Goal: Information Seeking & Learning: Learn about a topic

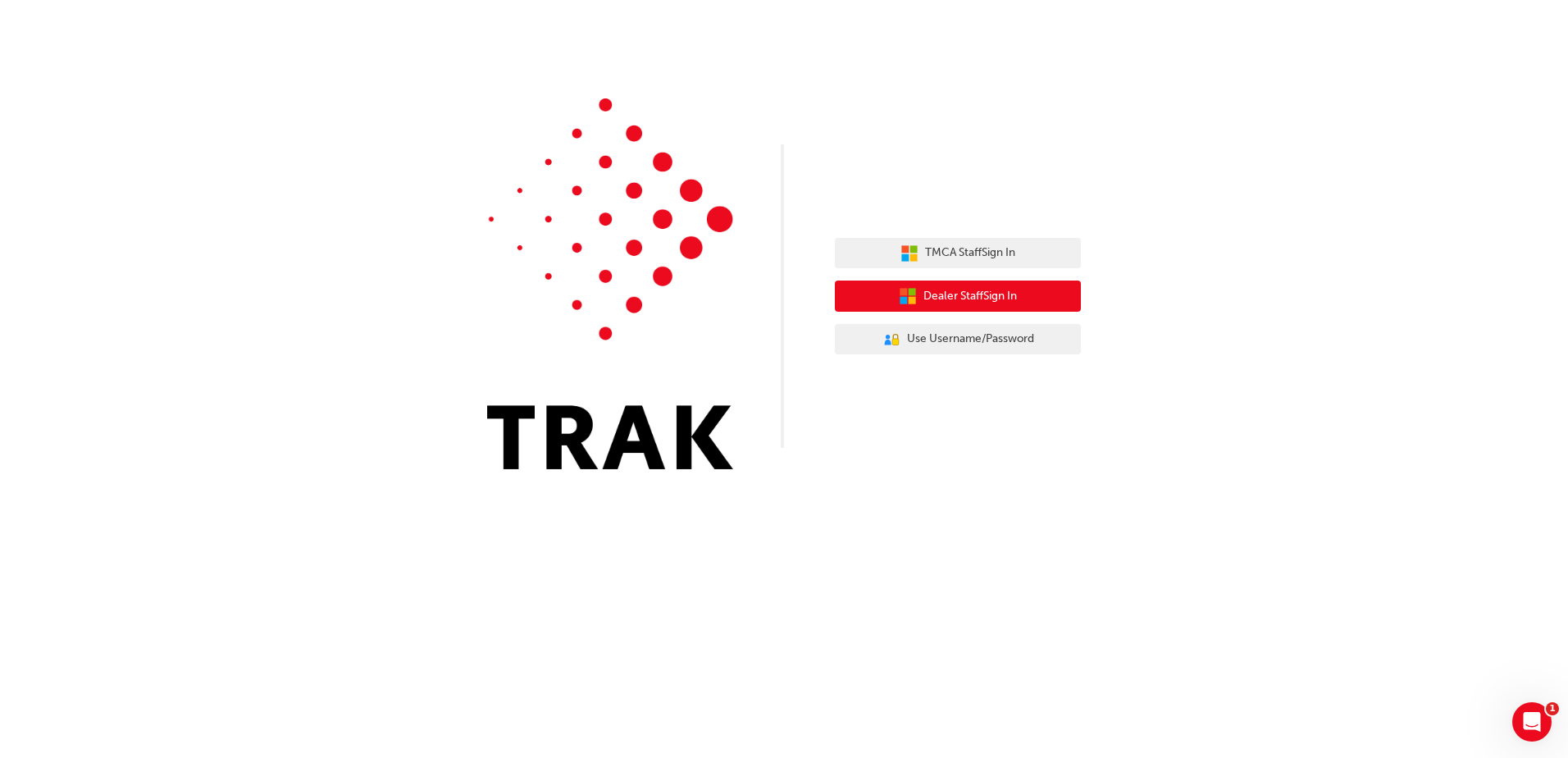
click at [1012, 306] on button "Dealer Staff Sign In" at bounding box center [957, 296] width 246 height 31
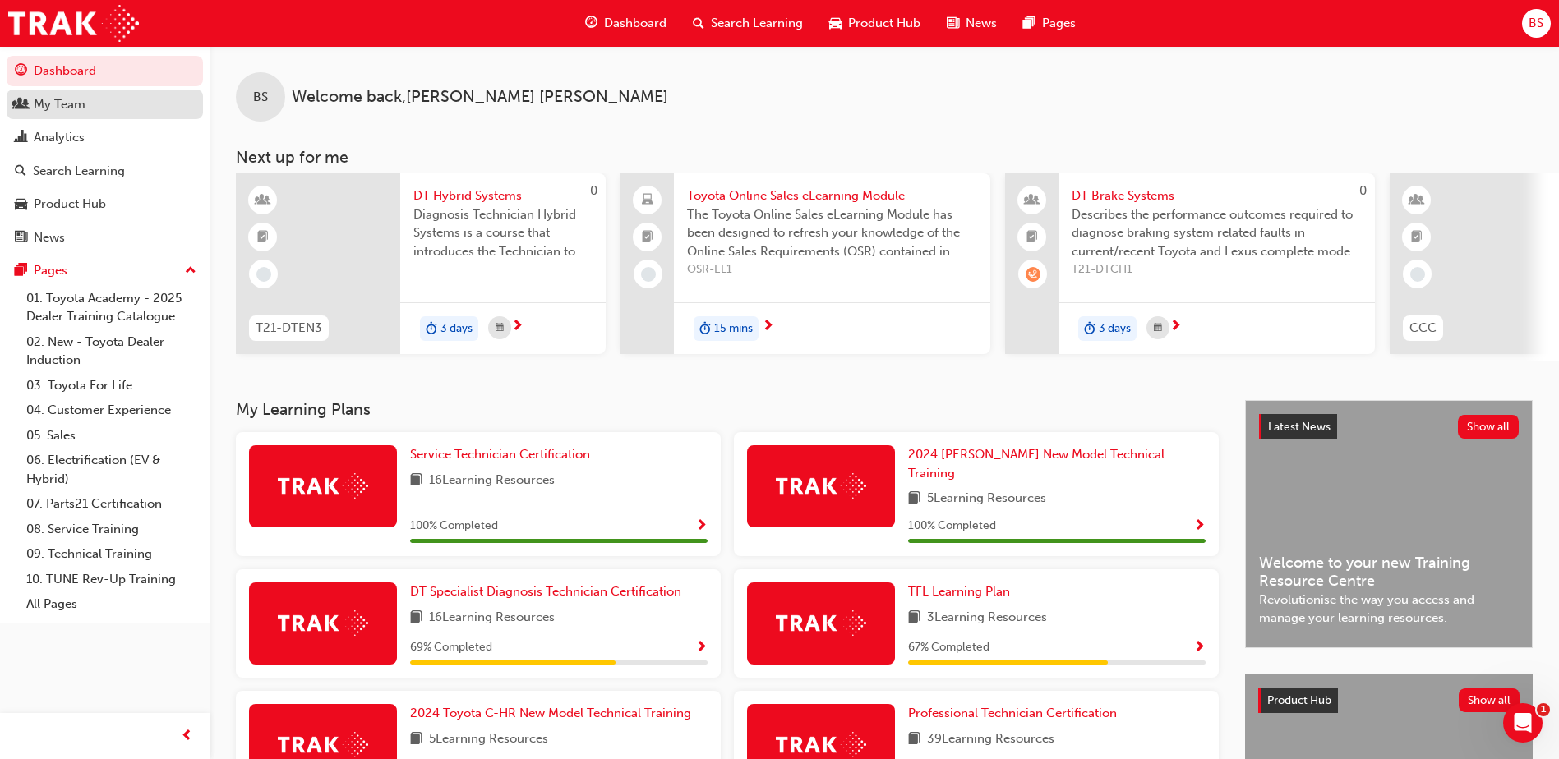
click at [129, 104] on div "My Team" at bounding box center [105, 104] width 180 height 21
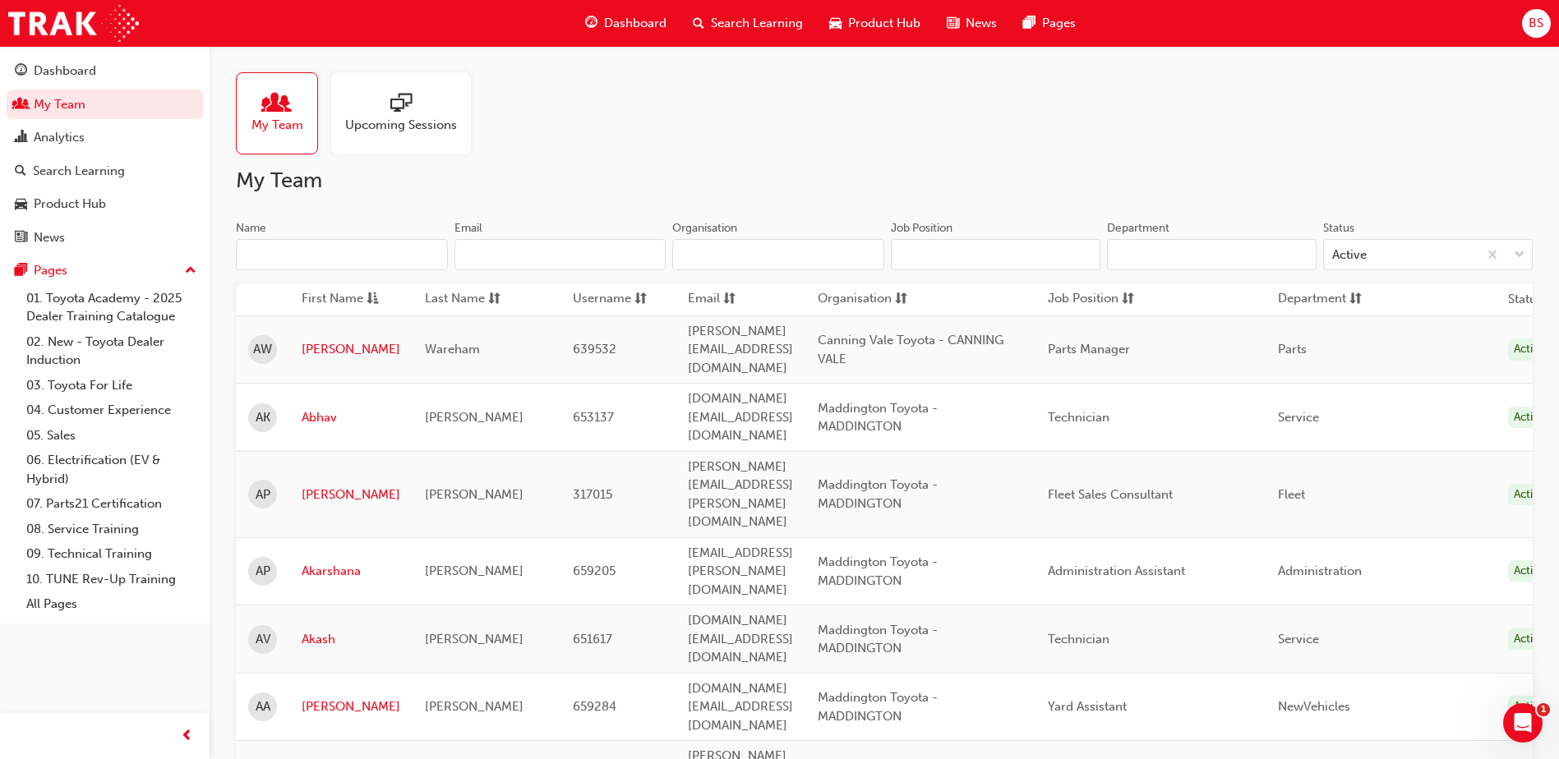
click at [398, 267] on input "Name" at bounding box center [342, 254] width 212 height 31
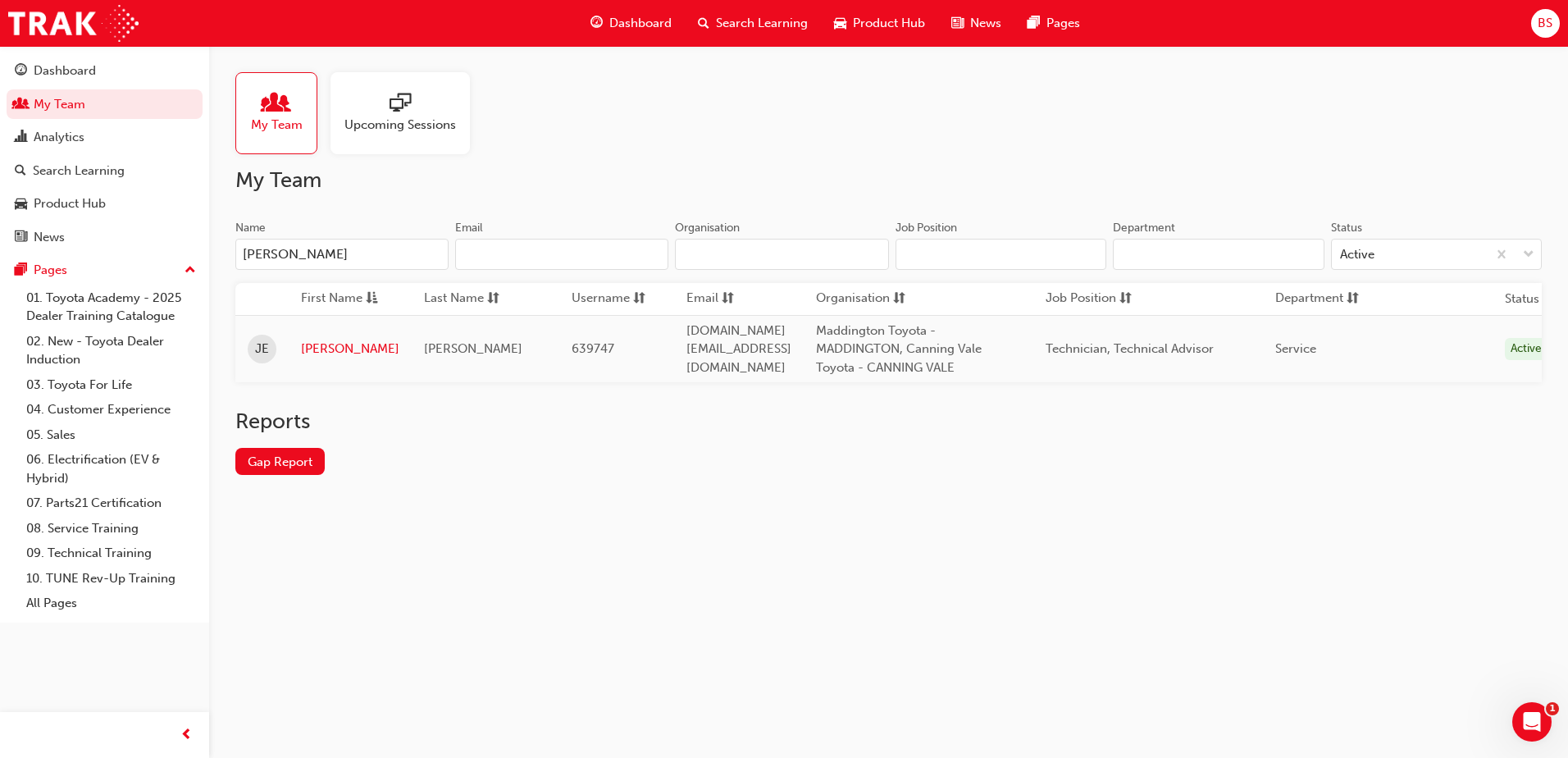
type input "jacob"
click at [374, 623] on div "My Team Upcoming Sessions My Team Name jacob Email Organisation Job Position De…" at bounding box center [784, 379] width 1568 height 758
click at [326, 347] on link "Jacob" at bounding box center [350, 349] width 99 height 19
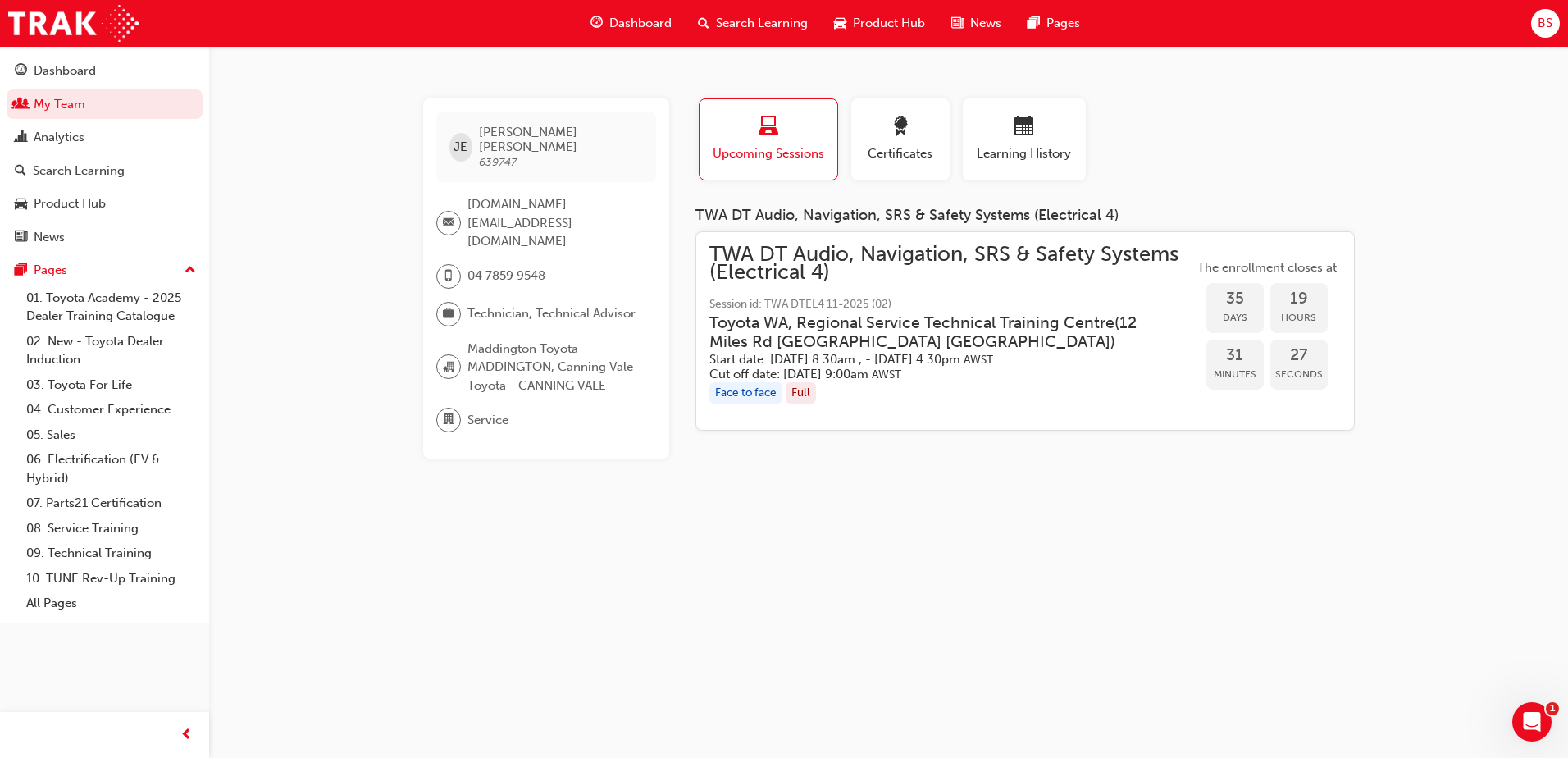
click at [352, 249] on div "JE Jacob Ellery 639747 Training.Institute@maddingtontoyota.com.au 04 7859 9548 …" at bounding box center [784, 379] width 1568 height 758
click at [368, 93] on div "JE Jacob Ellery 639747 Training.Institute@maddingtontoyota.com.au 04 7859 9548 …" at bounding box center [784, 379] width 1568 height 758
click at [288, 190] on div "JE Jacob Ellery 639747 Training.Institute@maddingtontoyota.com.au 04 7859 9548 …" at bounding box center [784, 379] width 1568 height 758
click at [664, 21] on span "Dashboard" at bounding box center [640, 23] width 62 height 19
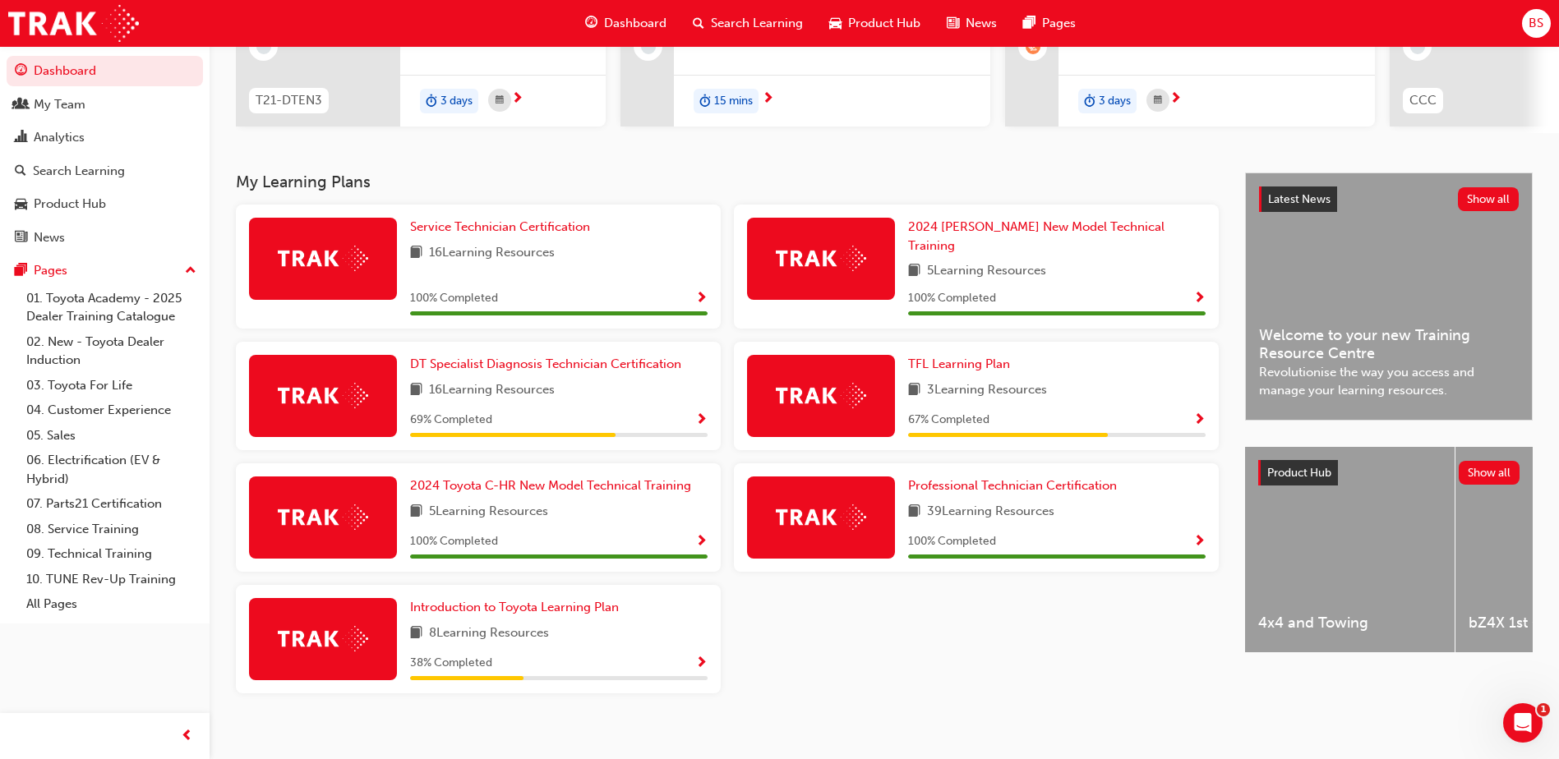
scroll to position [233, 0]
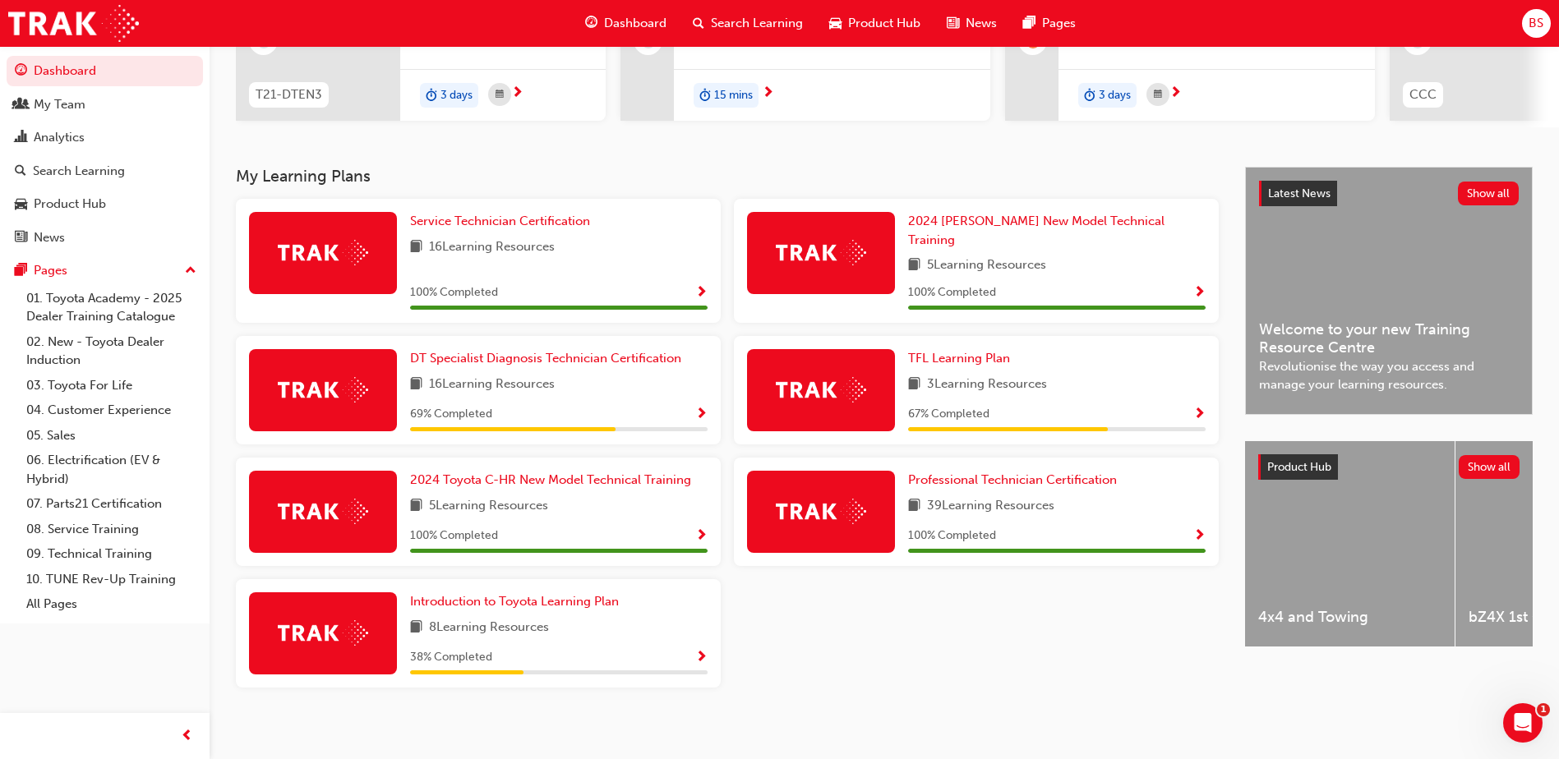
click at [1228, 229] on div "My Learning Plans Service Technician Certification 16 Learning Resources 100 % …" at bounding box center [740, 434] width 1009 height 534
click at [992, 641] on div "Service Technician Certification 16 Learning Resources 100 % Completed 2024 Pra…" at bounding box center [727, 450] width 996 height 502
click at [556, 354] on span "DT Specialist Diagnosis Technician Certification" at bounding box center [545, 358] width 271 height 15
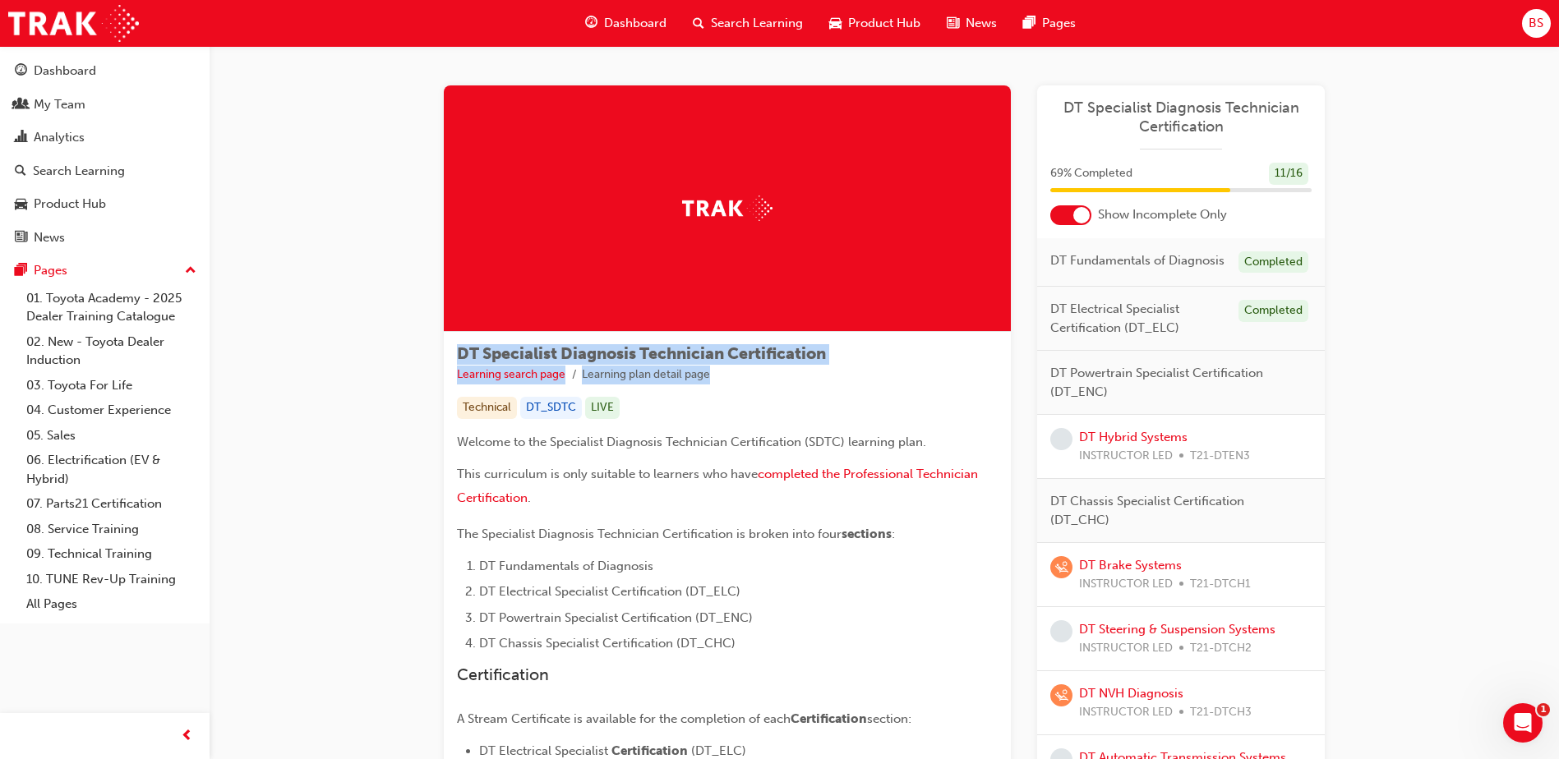
drag, startPoint x: 728, startPoint y: 375, endPoint x: 391, endPoint y: 359, distance: 337.2
click at [391, 359] on div "DT Specialist Diagnosis Technician Certification Learning search page Learning …" at bounding box center [884, 507] width 986 height 923
drag, startPoint x: 391, startPoint y: 359, endPoint x: 360, endPoint y: 374, distance: 34.5
click at [360, 374] on div "DT Specialist Diagnosis Technician Certification Learning search page Learning …" at bounding box center [884, 507] width 1349 height 923
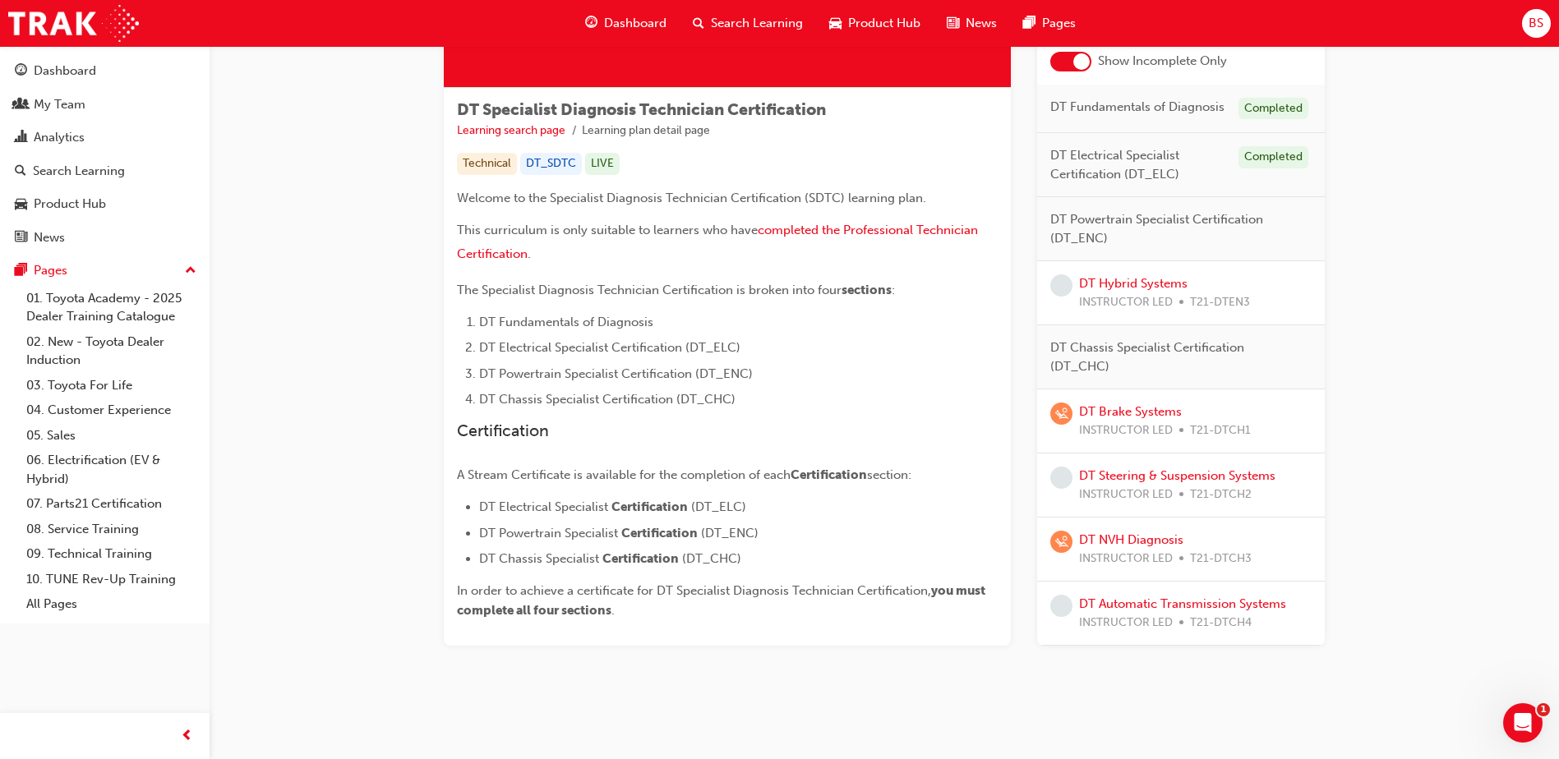
scroll to position [251, 0]
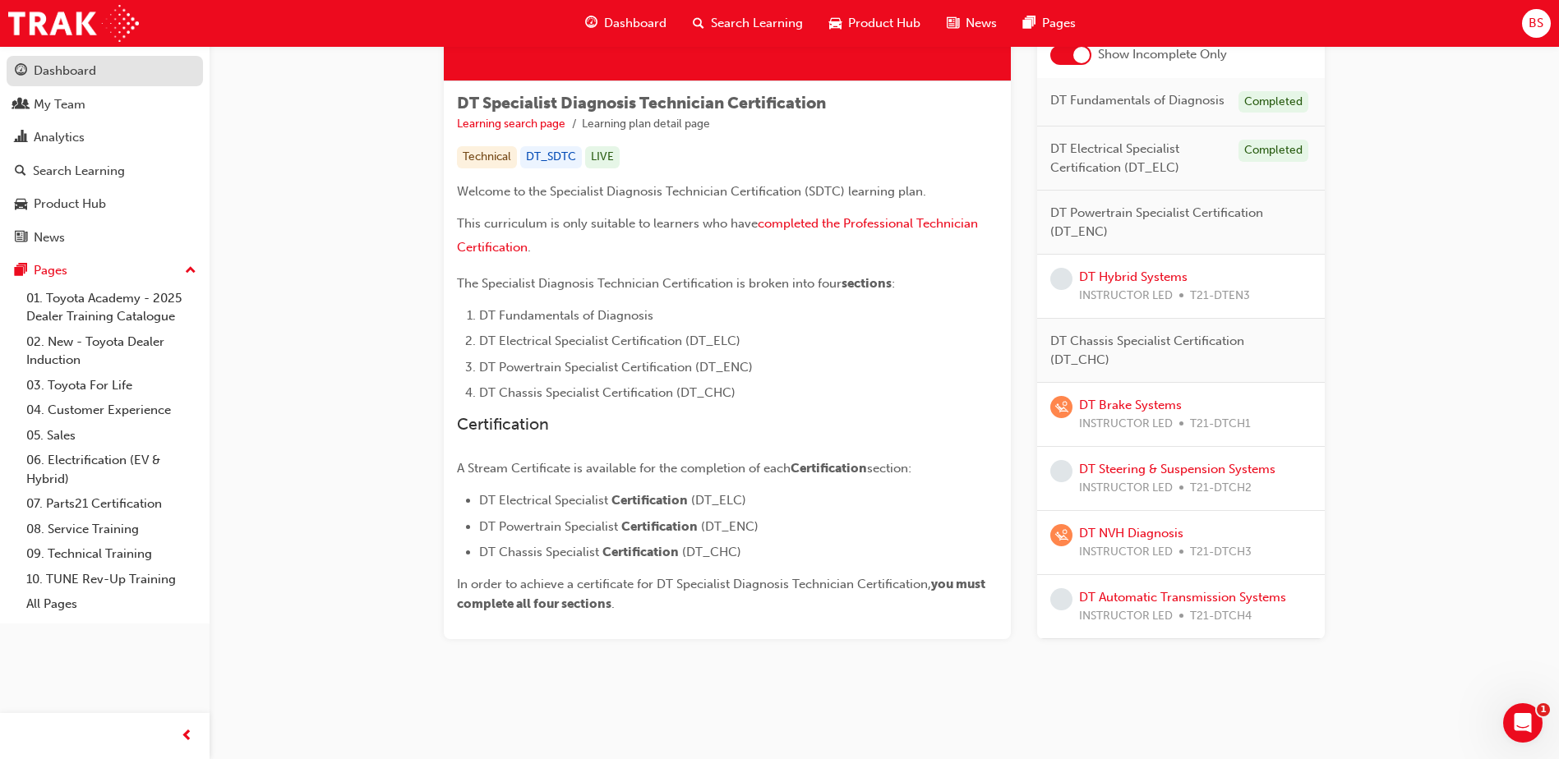
click at [44, 69] on div "Dashboard" at bounding box center [65, 71] width 62 height 19
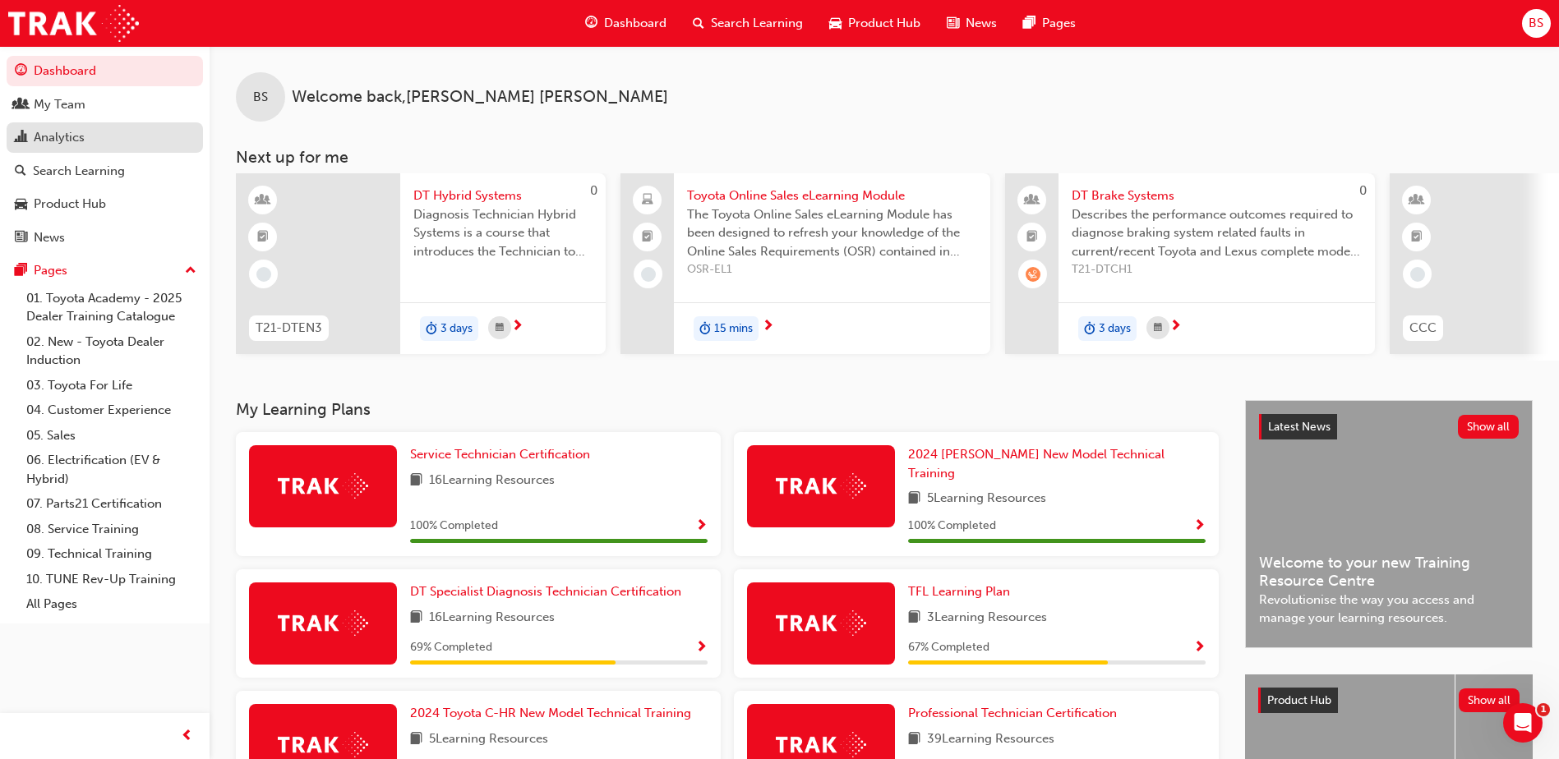
click at [92, 140] on div "Analytics" at bounding box center [105, 137] width 180 height 21
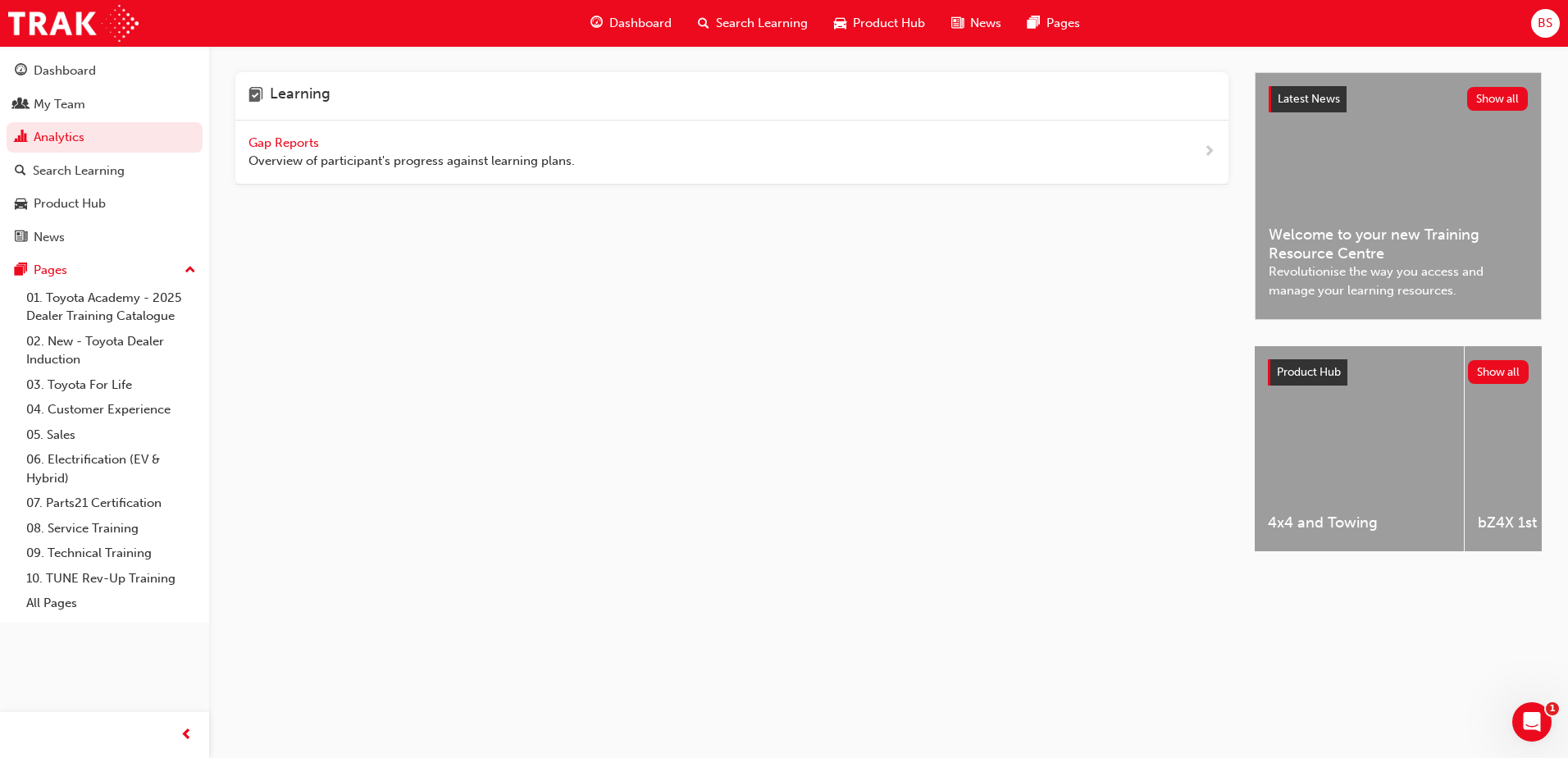
click at [289, 136] on span "Gap Reports" at bounding box center [285, 143] width 74 height 15
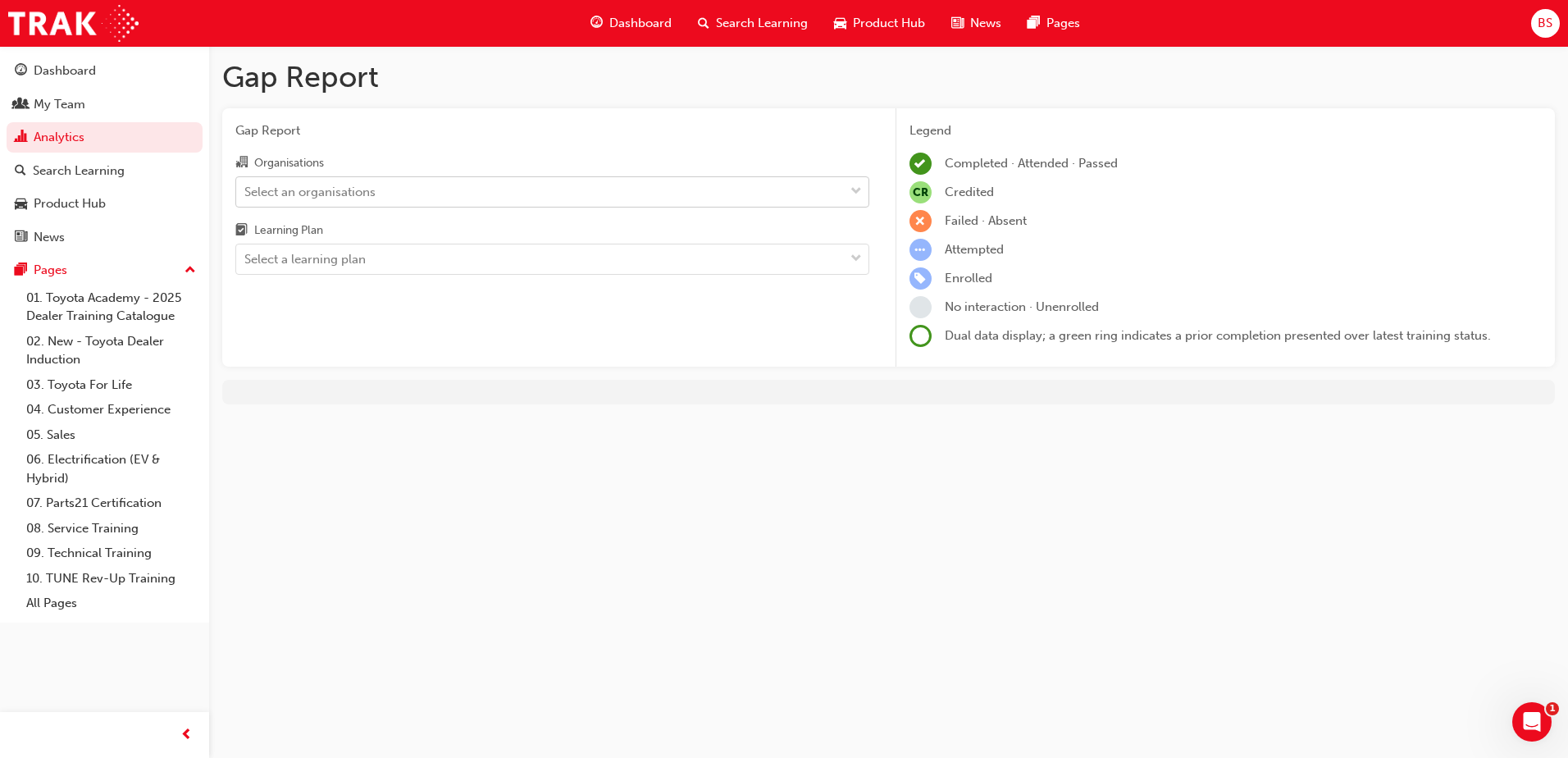
click at [689, 190] on div "Select an organisations" at bounding box center [540, 191] width 608 height 29
click at [246, 190] on input "Organisations Select an organisations" at bounding box center [246, 191] width 2 height 14
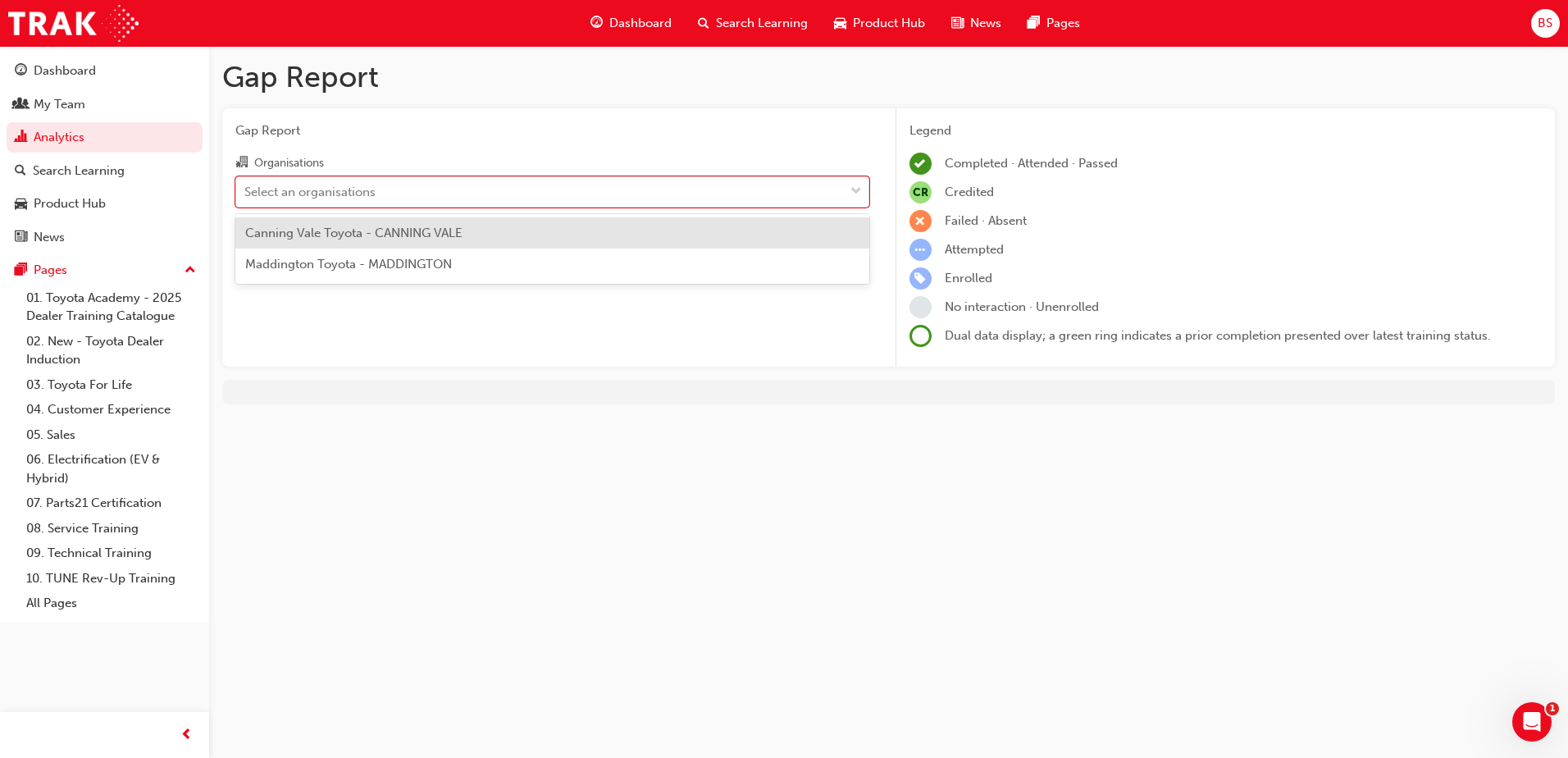
click at [665, 232] on div "Canning Vale Toyota - CANNING VALE" at bounding box center [552, 234] width 634 height 32
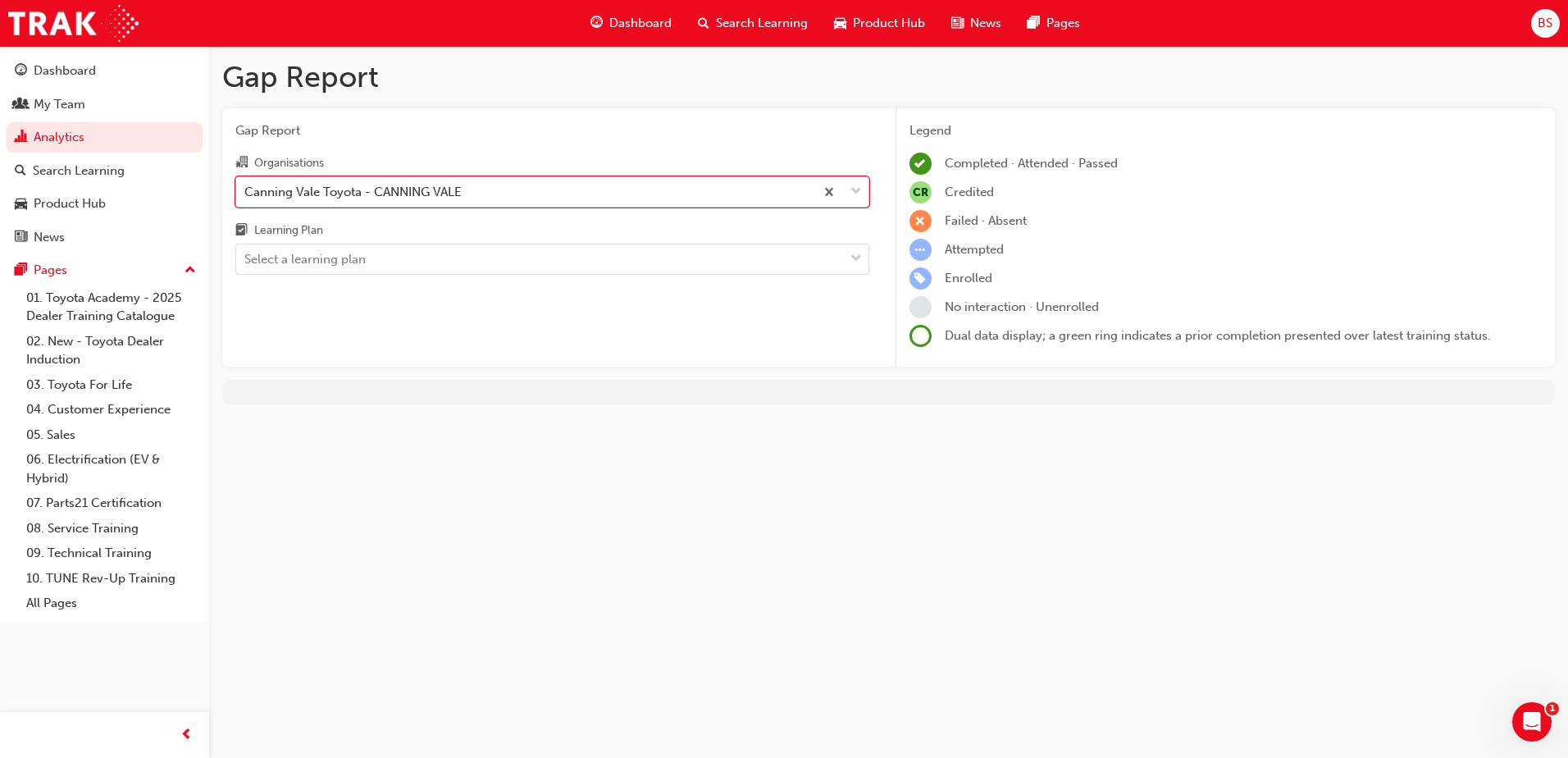
click at [706, 187] on div "Canning Vale Toyota - CANNING VALE" at bounding box center [525, 191] width 578 height 29
click at [246, 187] on input "Organisations option Canning Vale Toyota - CANNING VALE, selected. 0 results av…" at bounding box center [246, 191] width 2 height 14
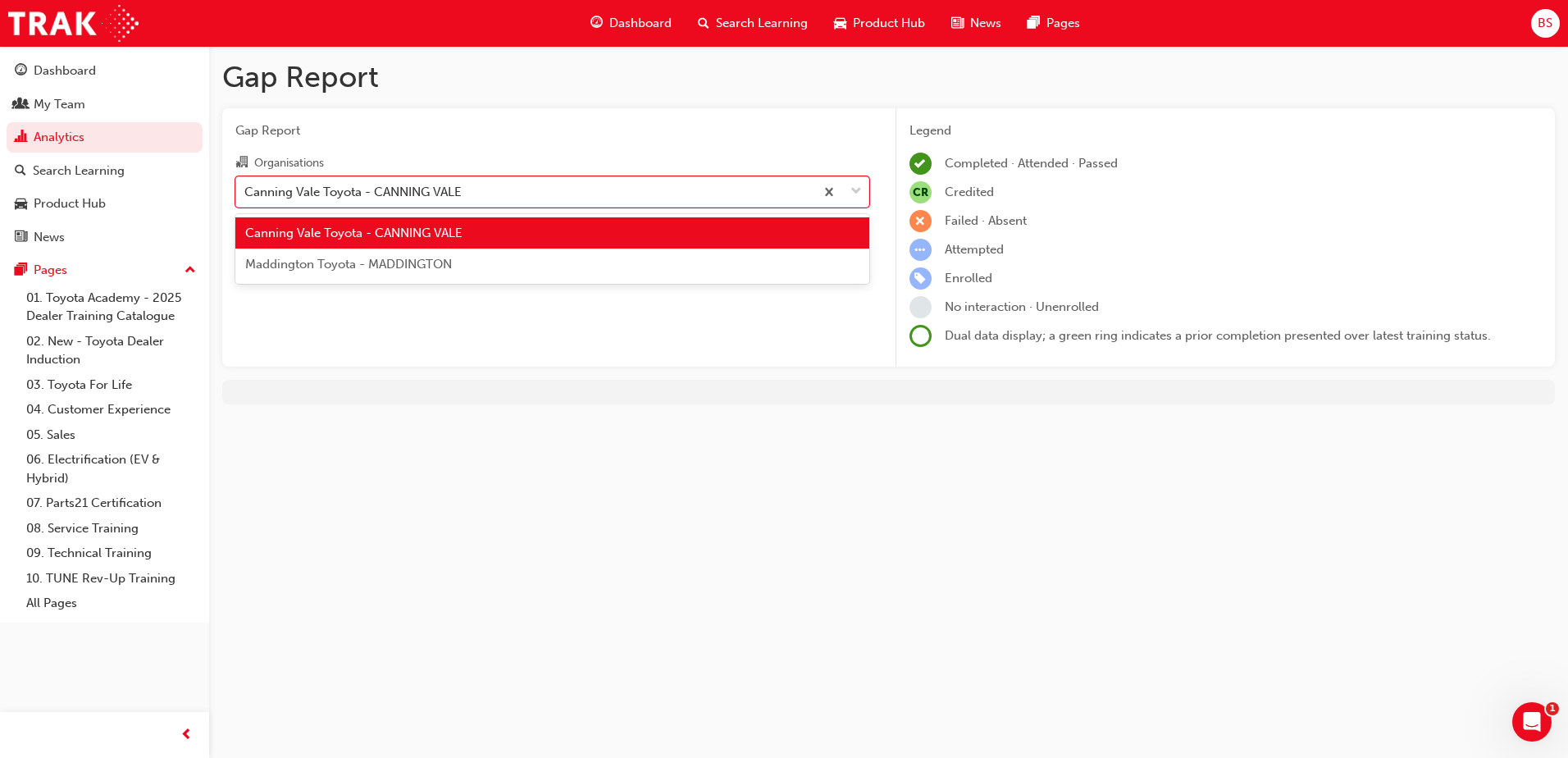
click at [674, 263] on div "Maddington Toyota - MADDINGTON" at bounding box center [552, 265] width 634 height 32
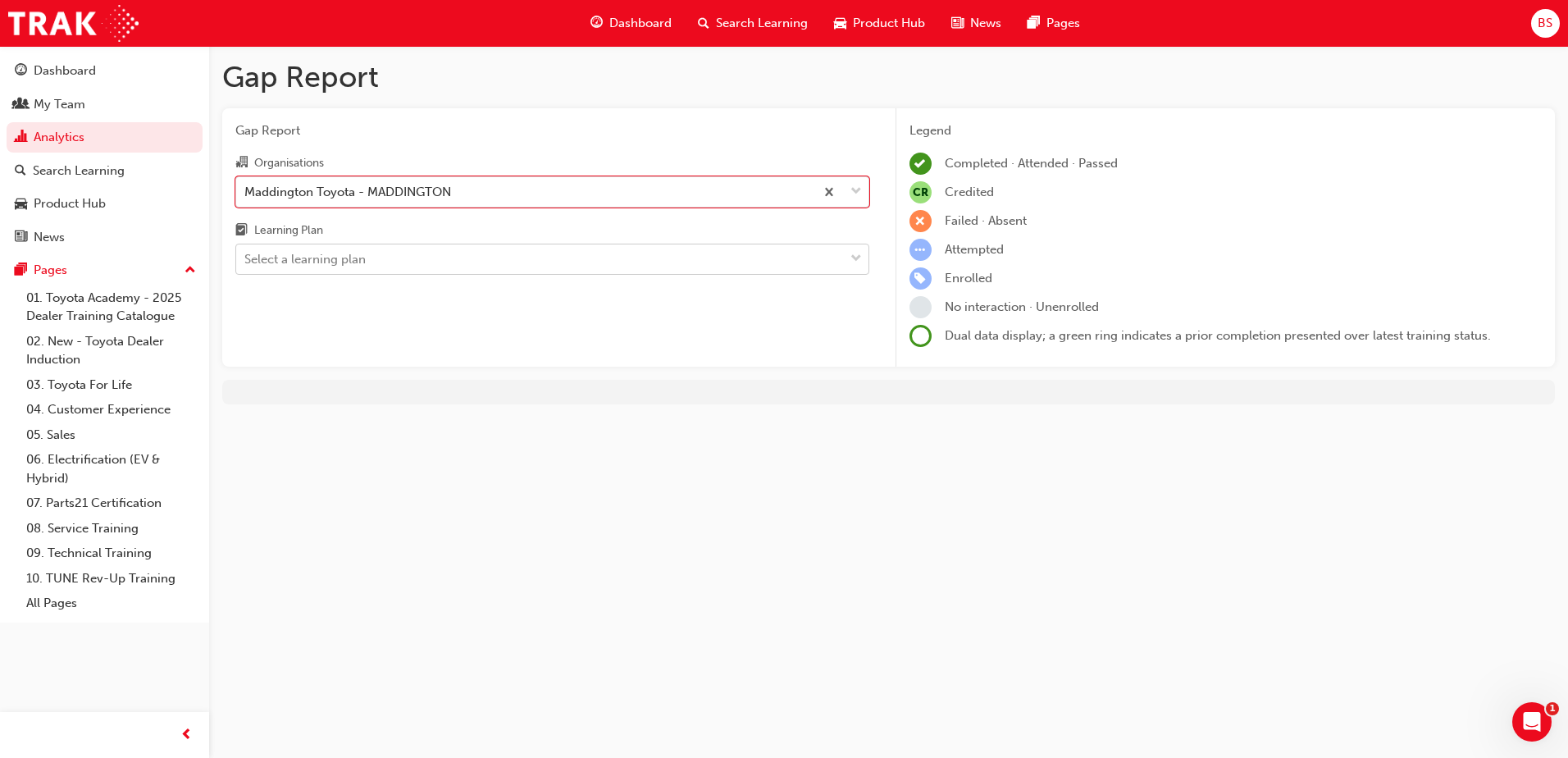
click at [672, 256] on div "Select a learning plan" at bounding box center [540, 260] width 608 height 29
click at [246, 256] on input "Learning Plan Select a learning plan" at bounding box center [246, 259] width 2 height 14
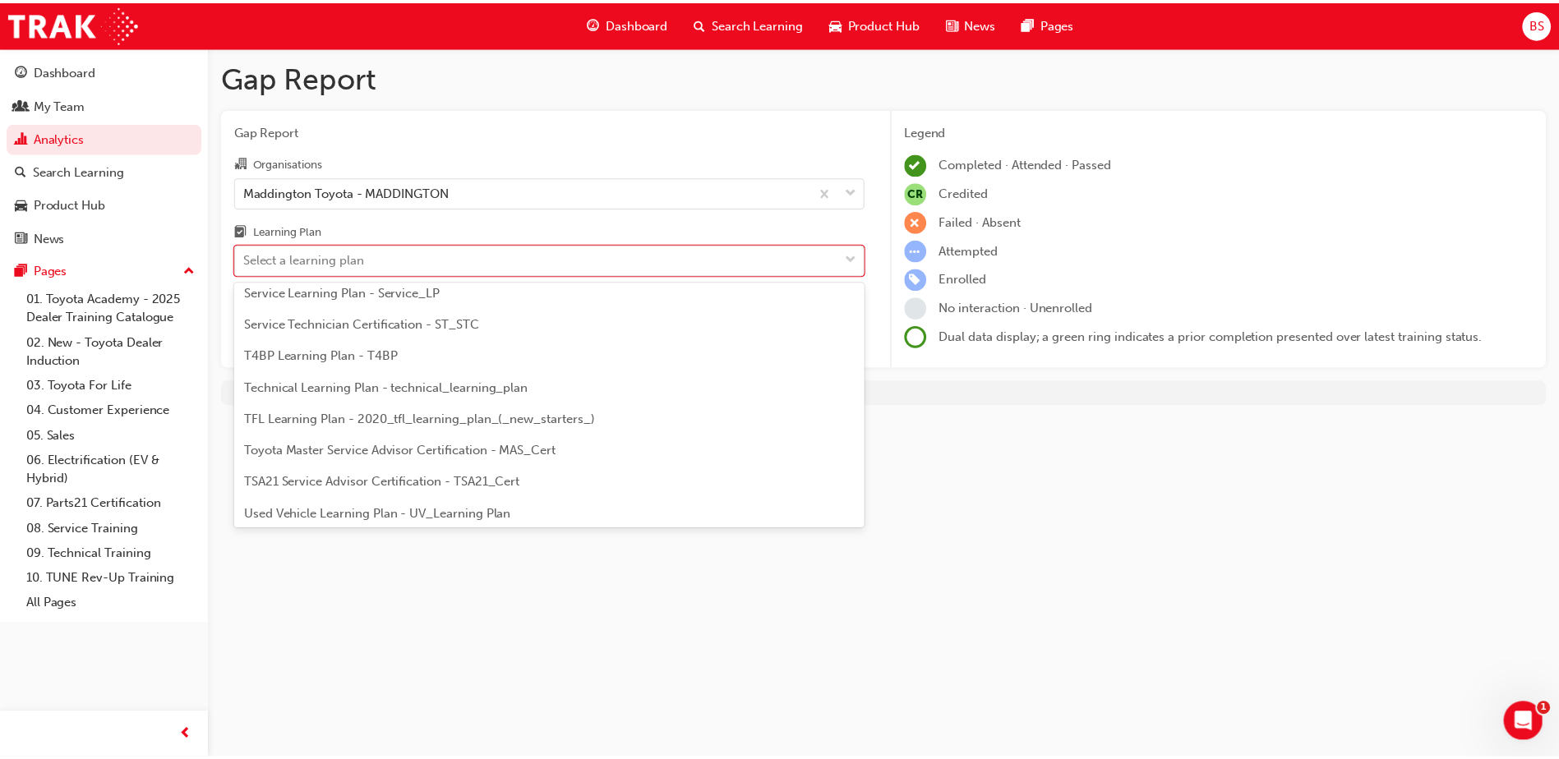
scroll to position [657, 0]
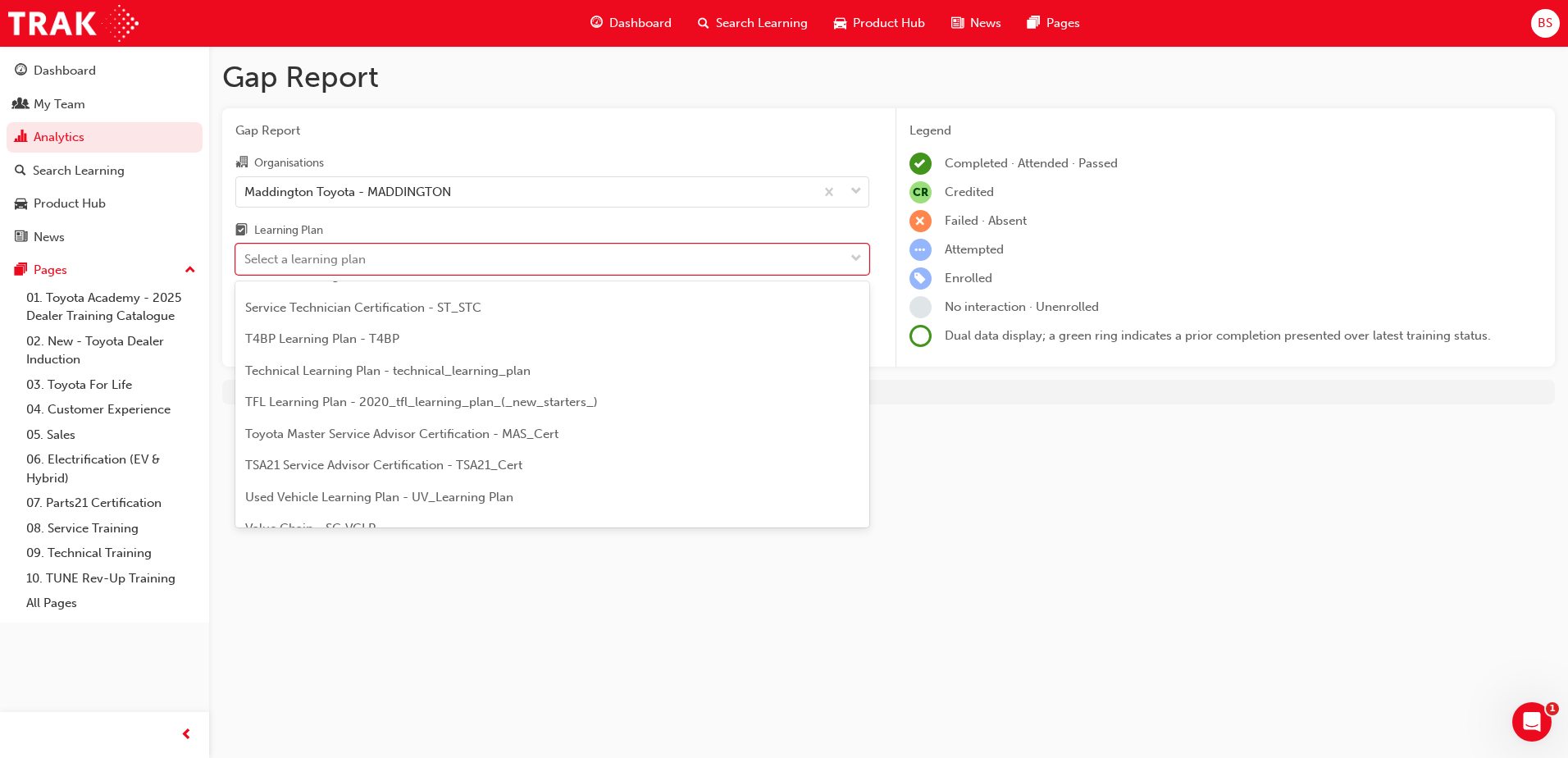
click at [538, 310] on div "Service Technician Certification - ST_STC" at bounding box center [552, 308] width 634 height 32
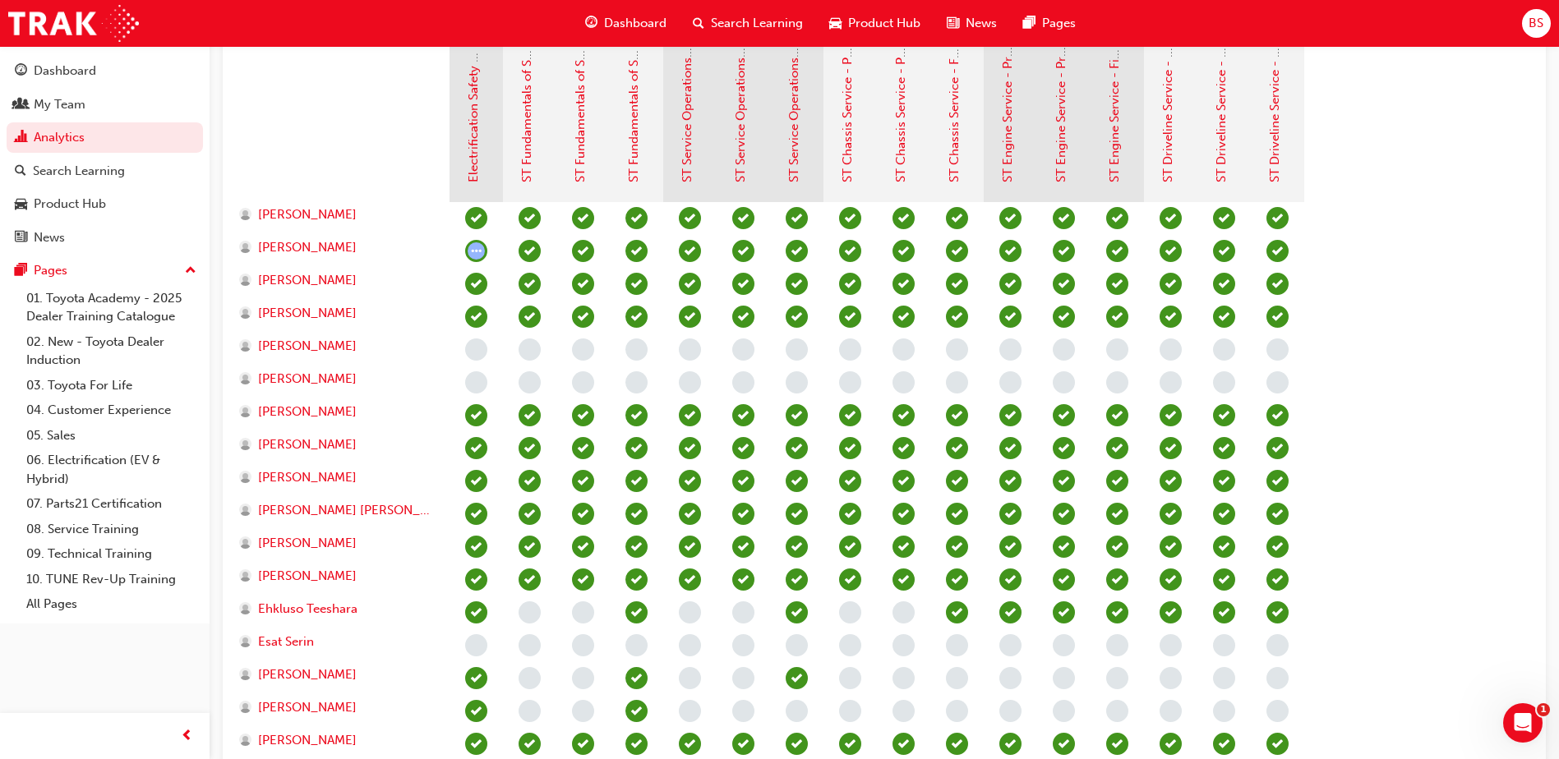
scroll to position [411, 0]
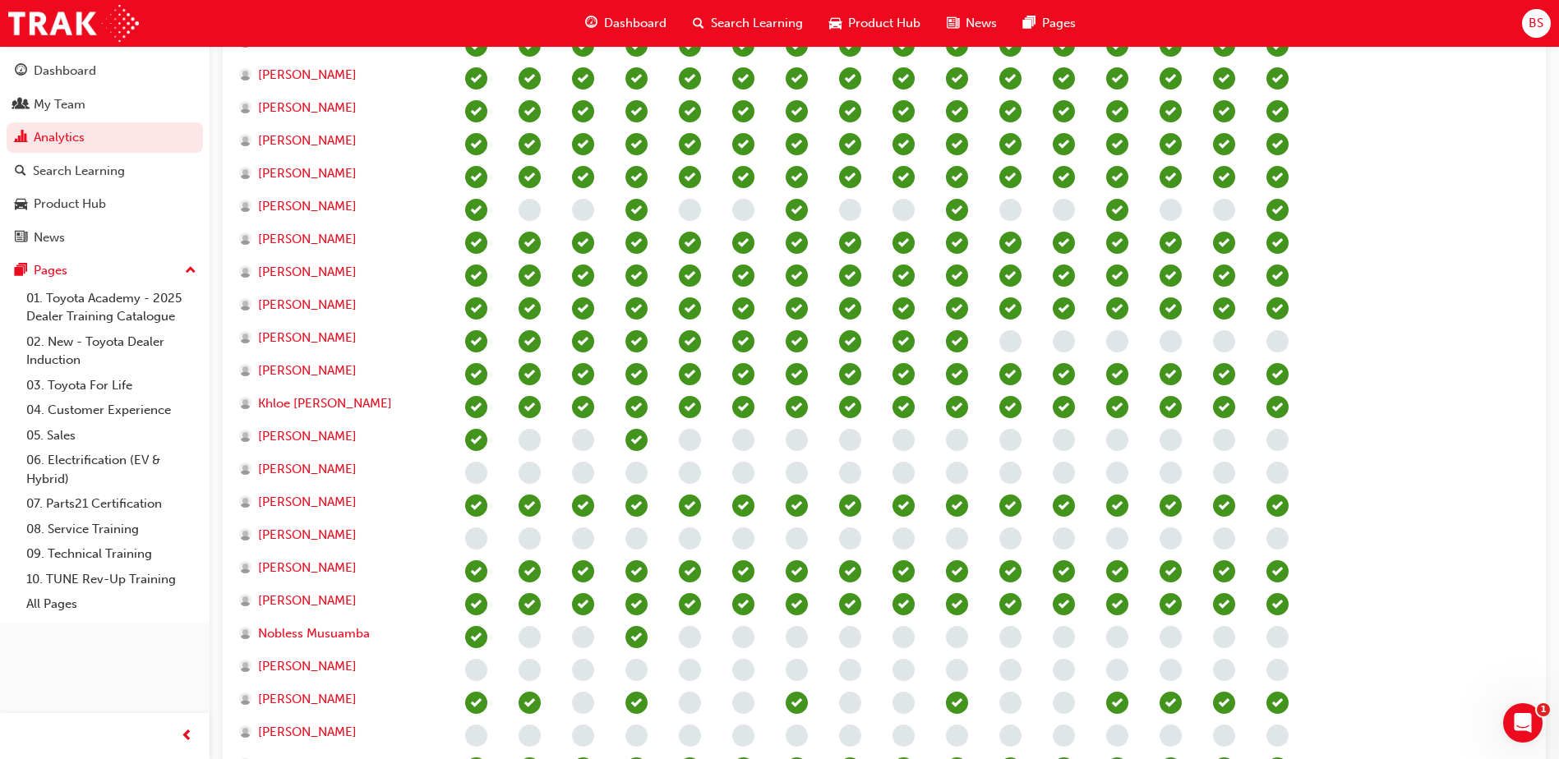
scroll to position [1216, 0]
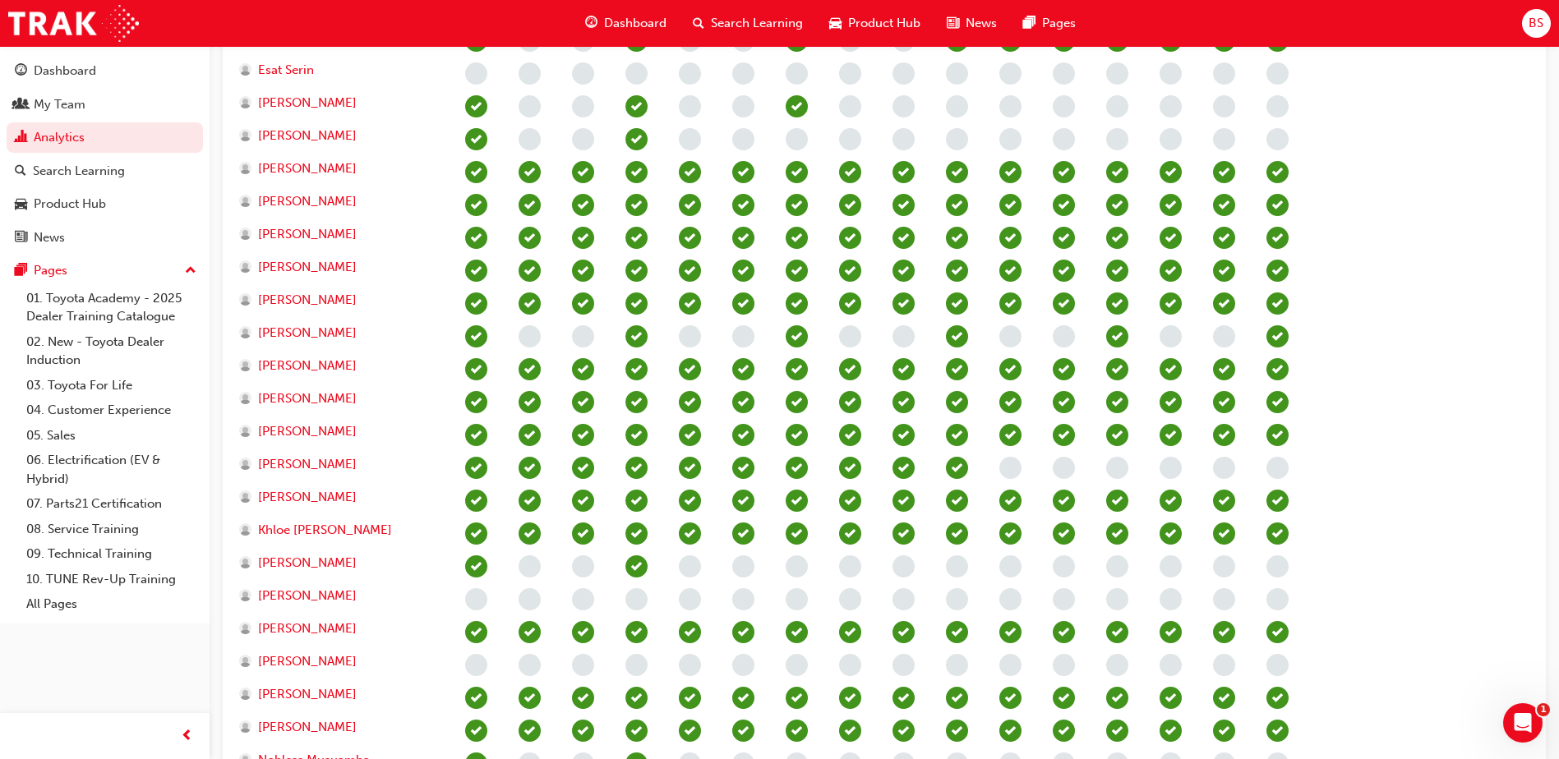
scroll to position [969, 0]
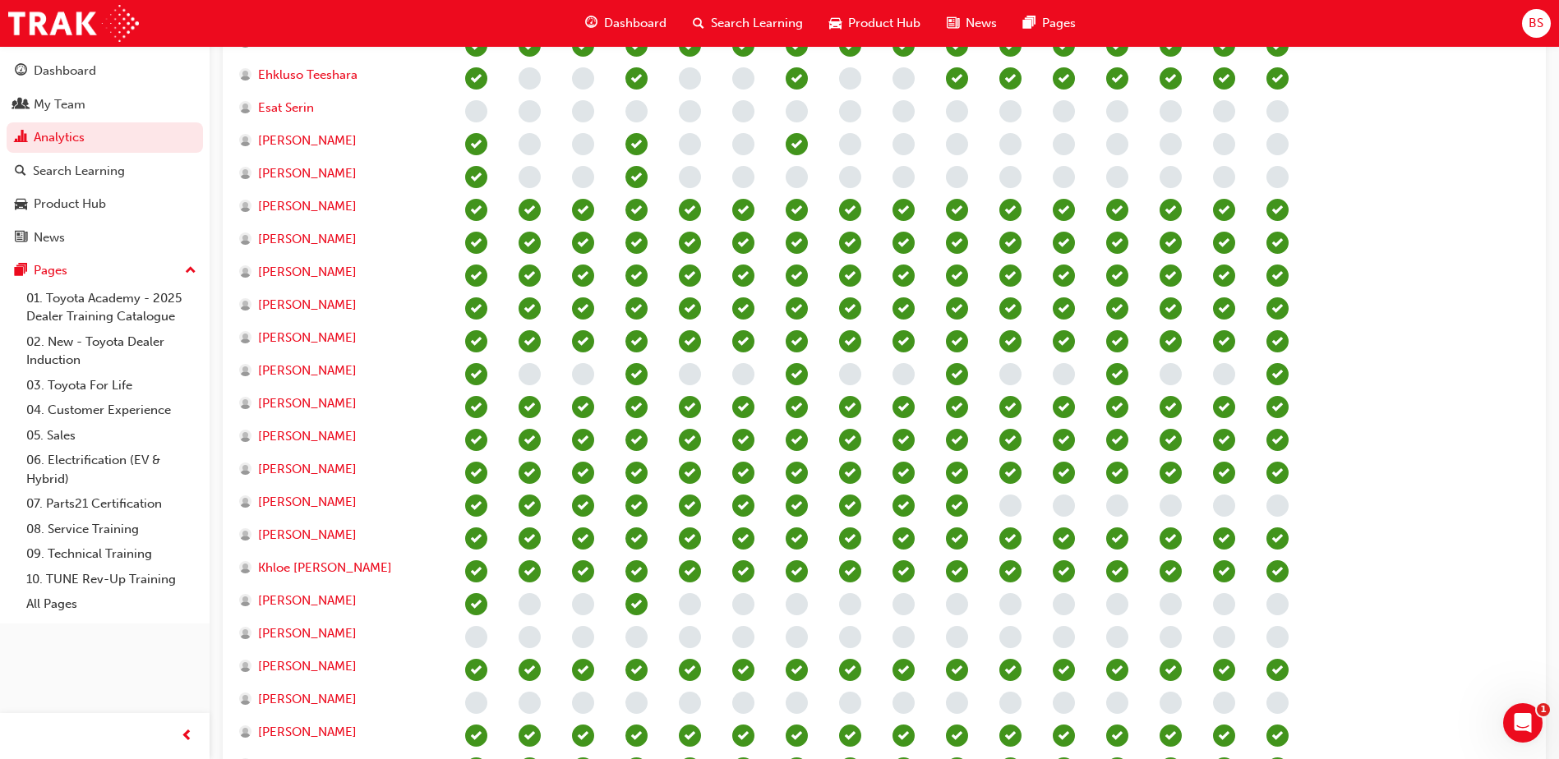
click at [1387, 357] on section "Electrical Safety Certification Fundamentals of Service (T21-STFOS) Service Ope…" at bounding box center [884, 223] width 1296 height 1520
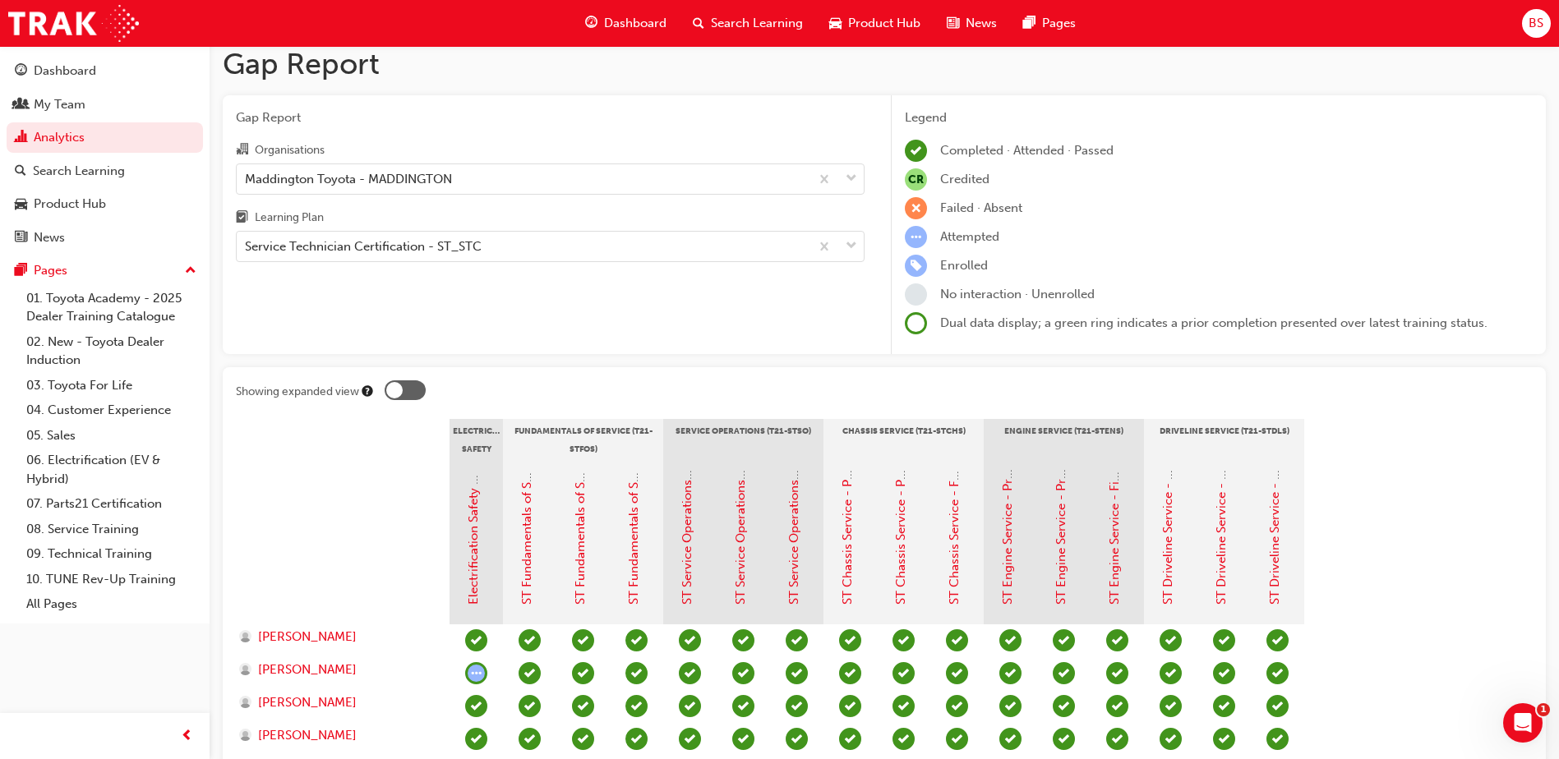
scroll to position [0, 0]
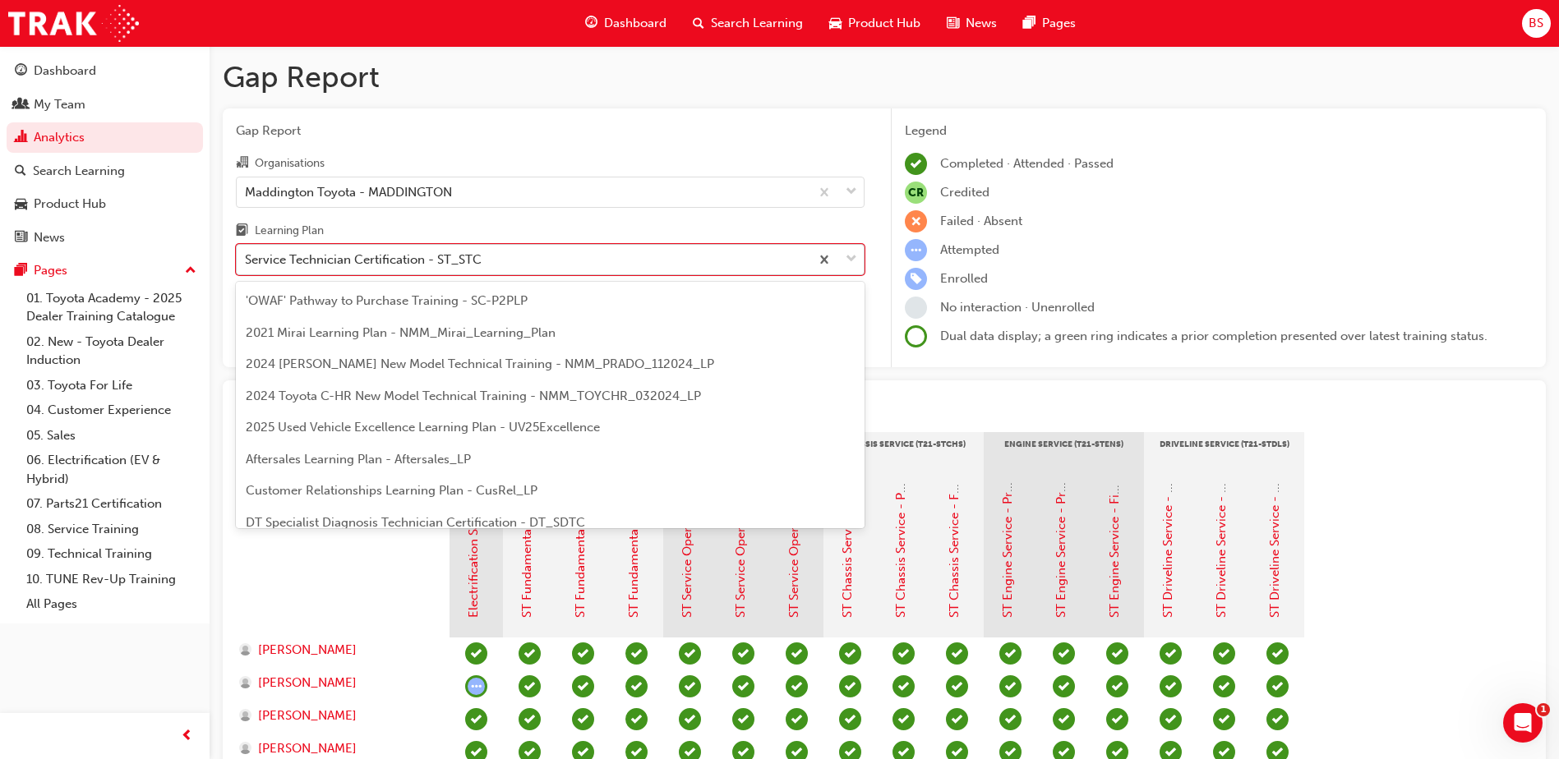
click at [603, 251] on div "Service Technician Certification - ST_STC" at bounding box center [523, 260] width 573 height 29
click at [246, 252] on input "Learning Plan option Service Technician Certification - ST_STC, selected. optio…" at bounding box center [246, 259] width 2 height 14
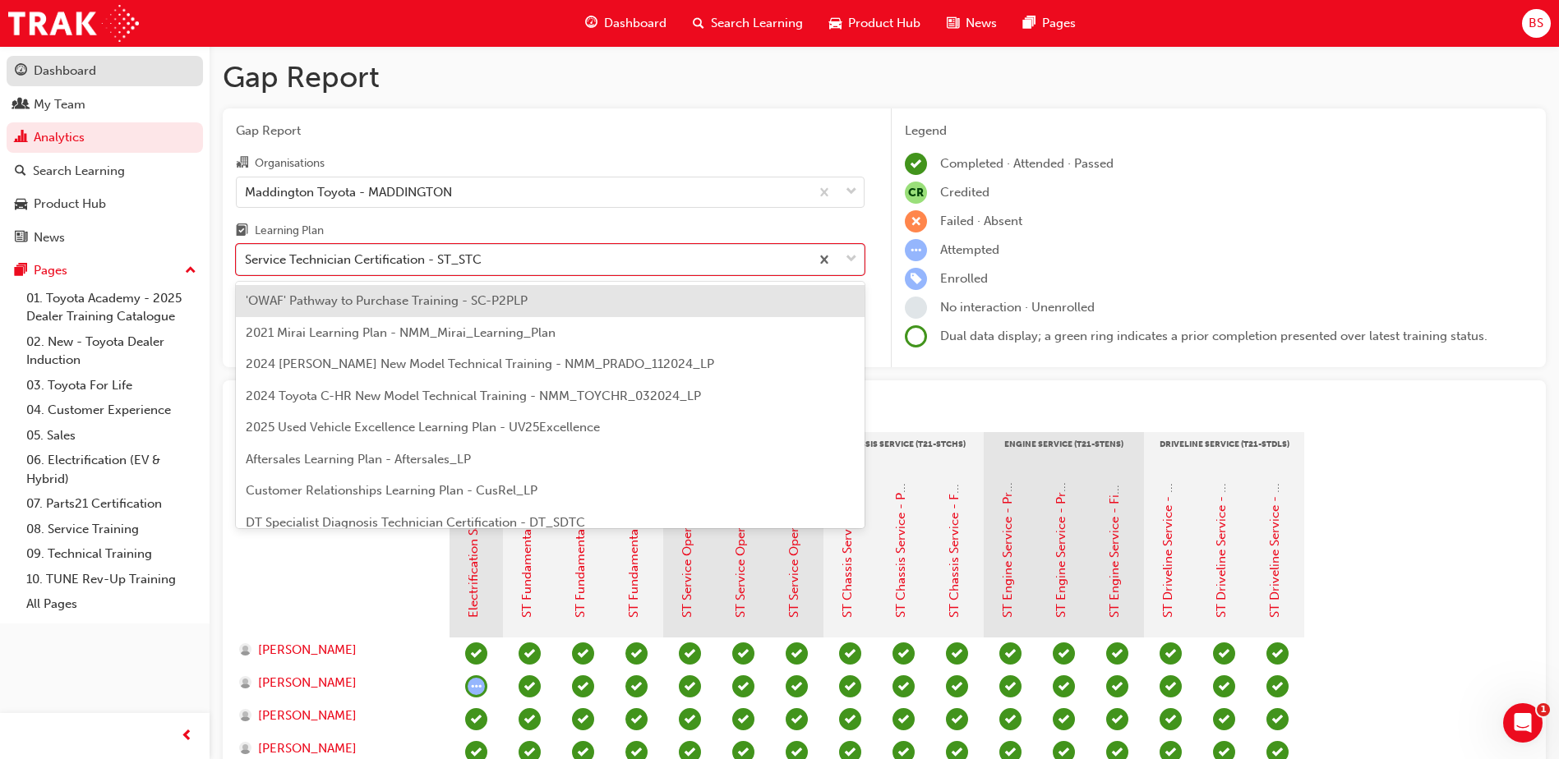
click at [87, 74] on div "Dashboard" at bounding box center [65, 71] width 62 height 19
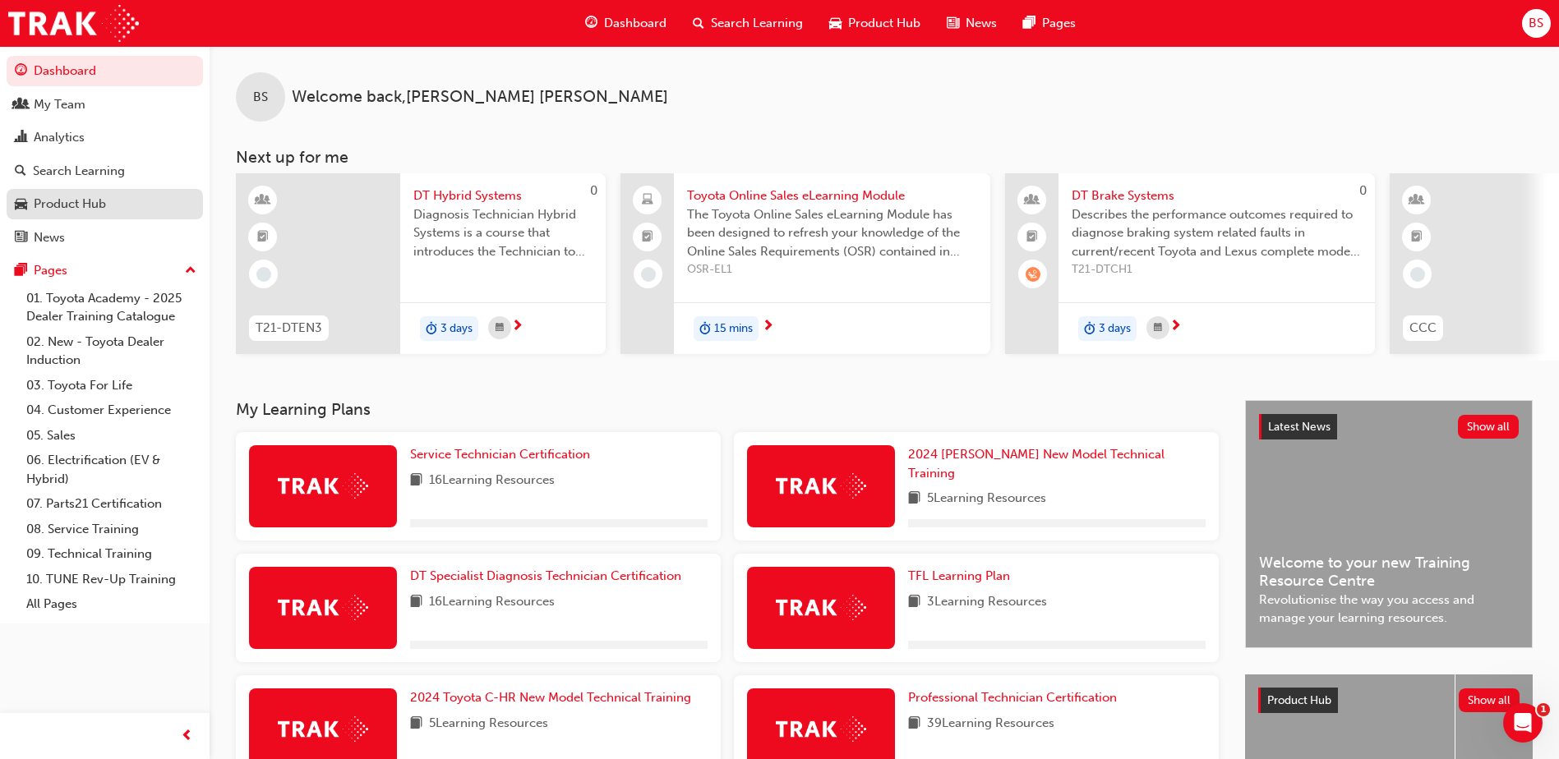
click at [72, 209] on div "Product Hub" at bounding box center [70, 204] width 72 height 19
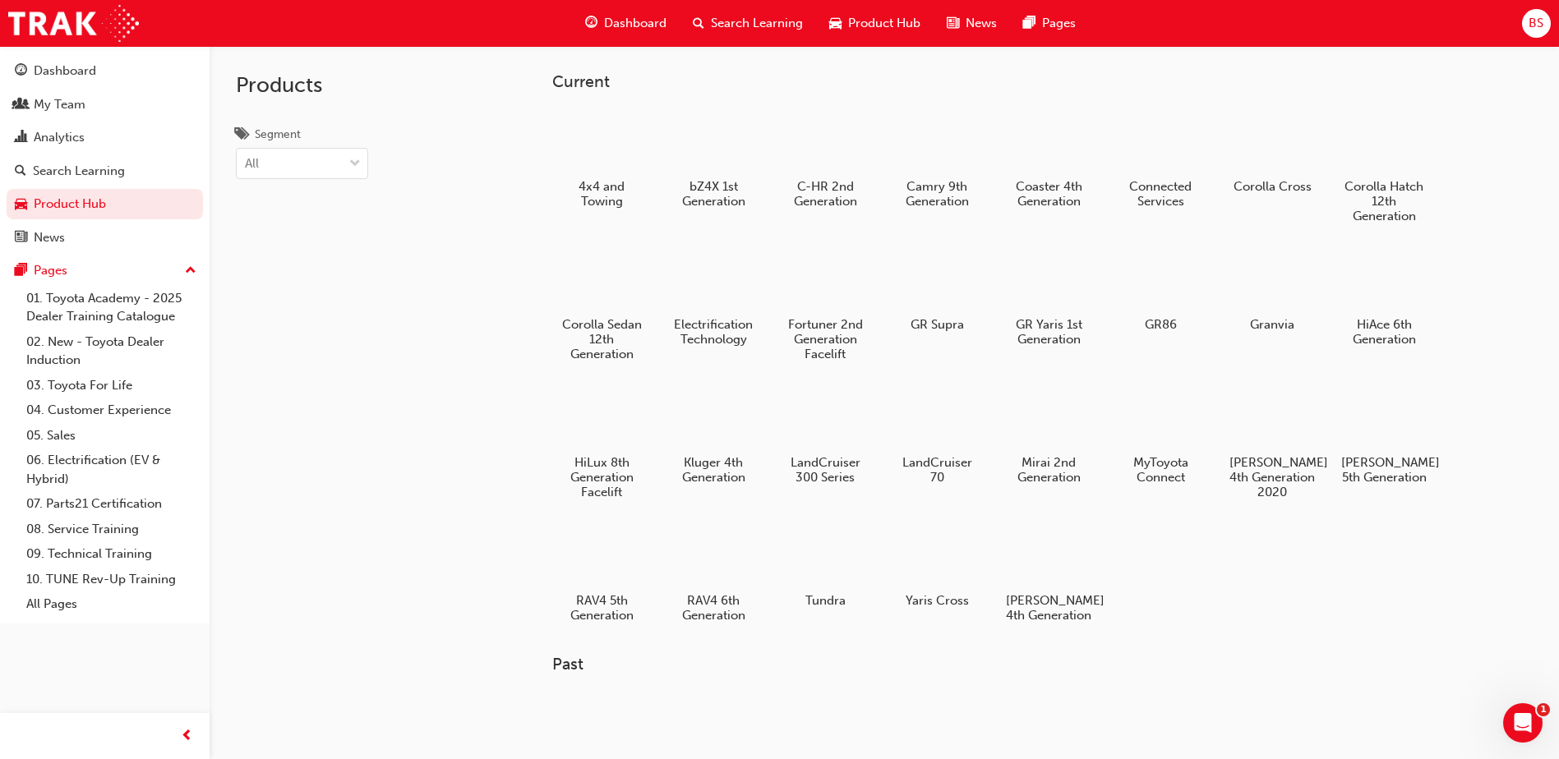
drag, startPoint x: 94, startPoint y: 163, endPoint x: 207, endPoint y: 187, distance: 115.9
click at [94, 163] on div "Search Learning" at bounding box center [79, 171] width 92 height 19
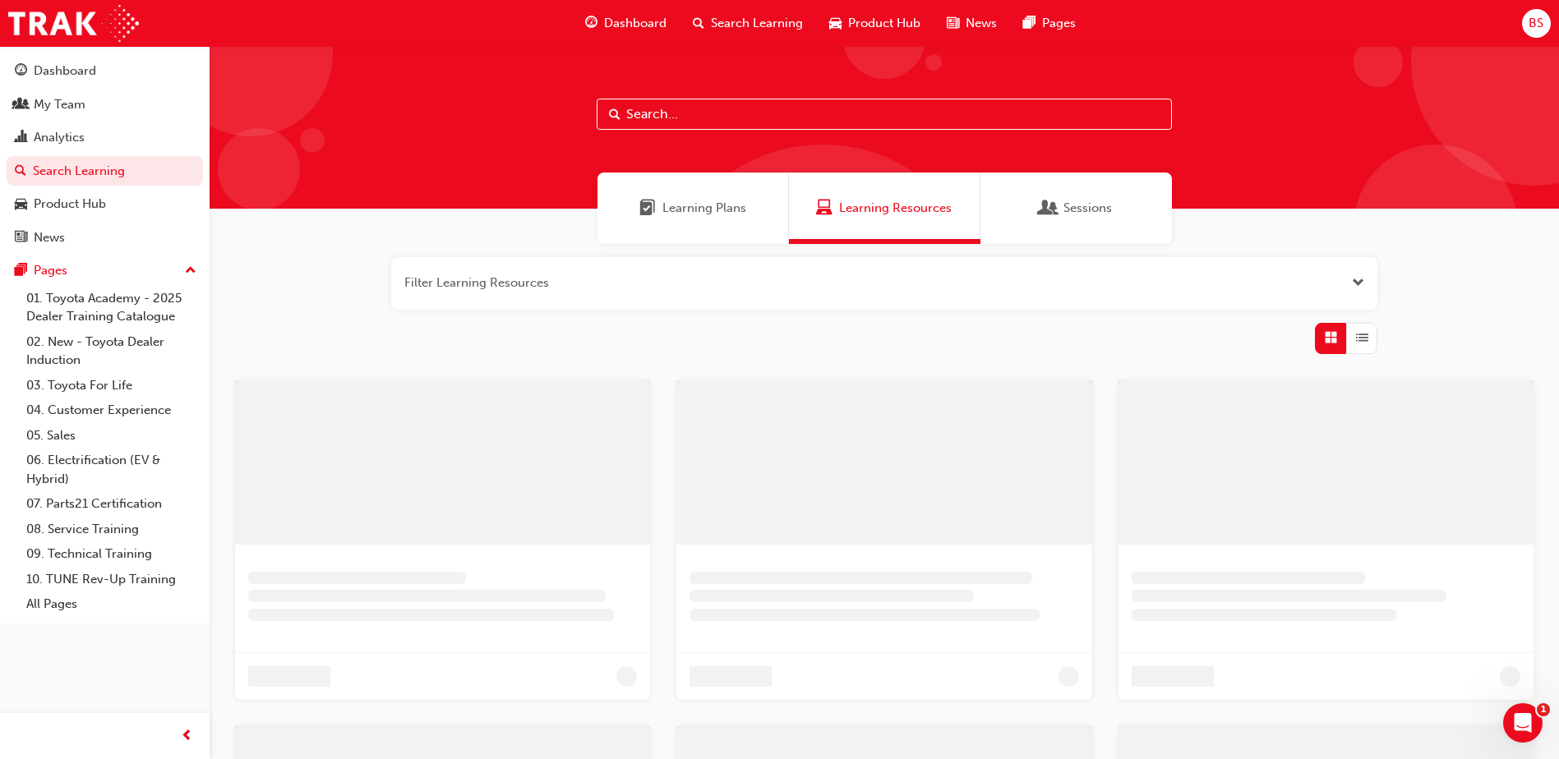
click at [817, 113] on input "text" at bounding box center [883, 114] width 575 height 31
type input "NMM"
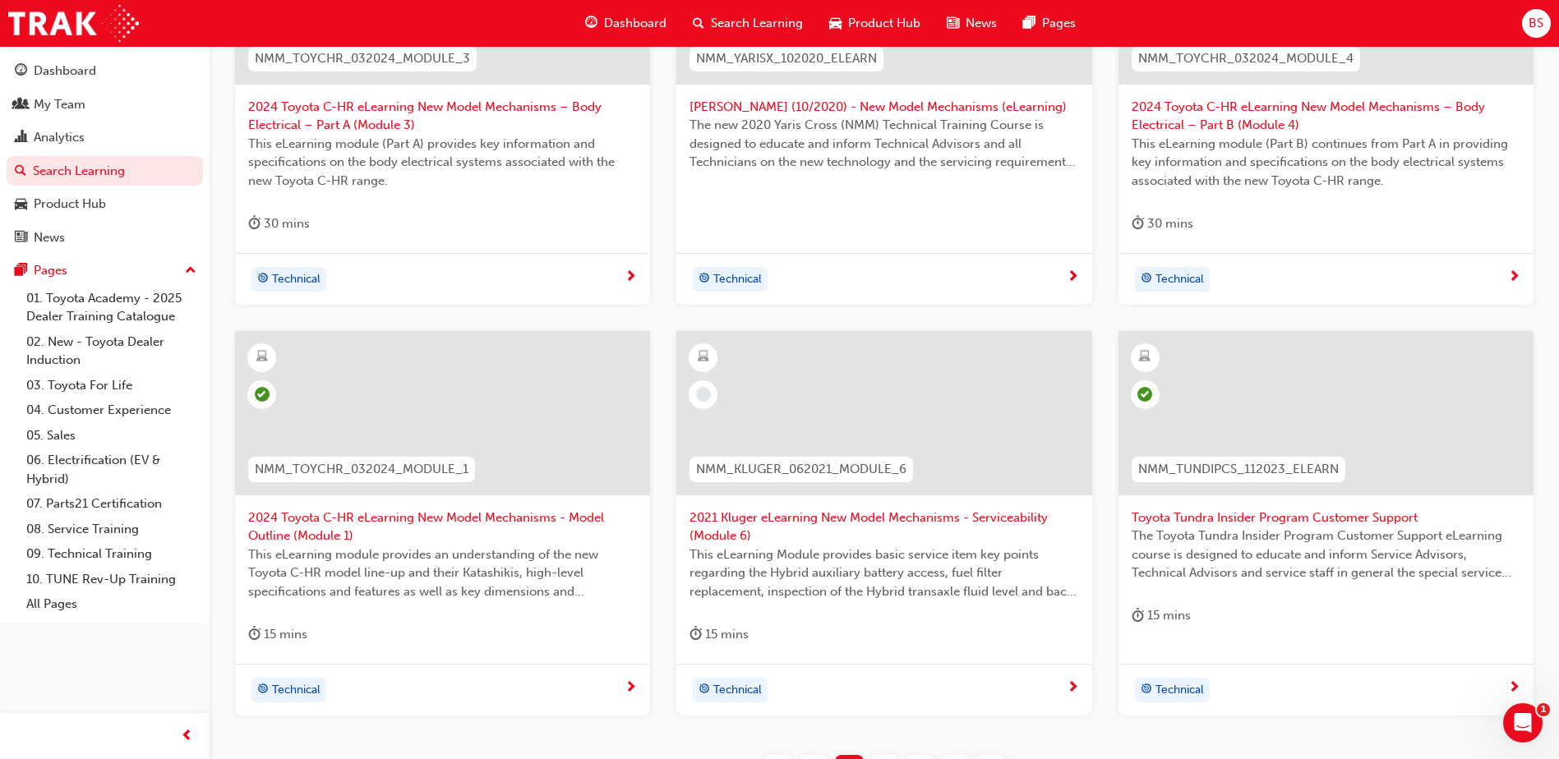
scroll to position [493, 0]
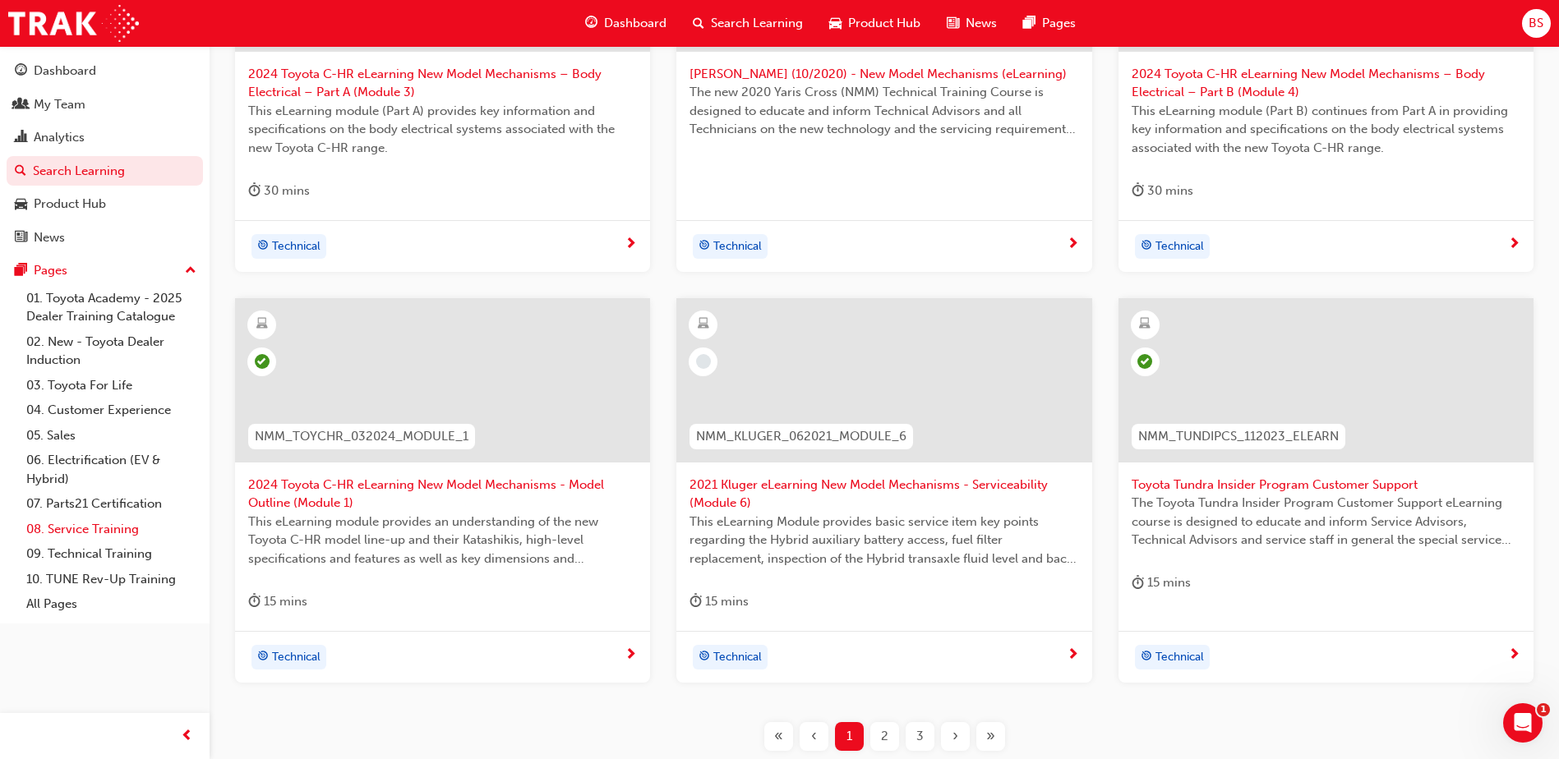
click at [113, 530] on link "08. Service Training" at bounding box center [111, 529] width 183 height 25
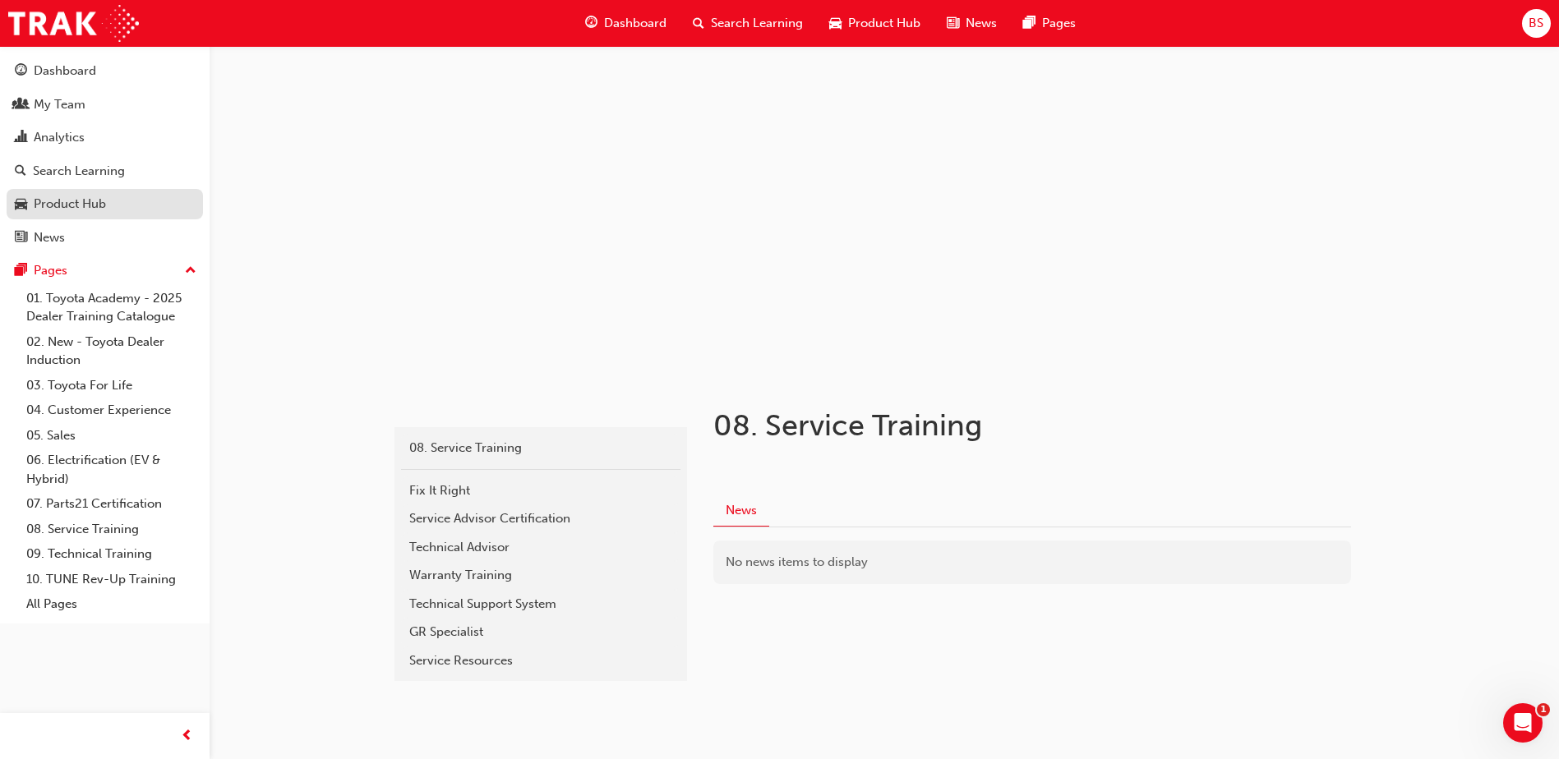
click at [53, 214] on link "Product Hub" at bounding box center [105, 204] width 196 height 30
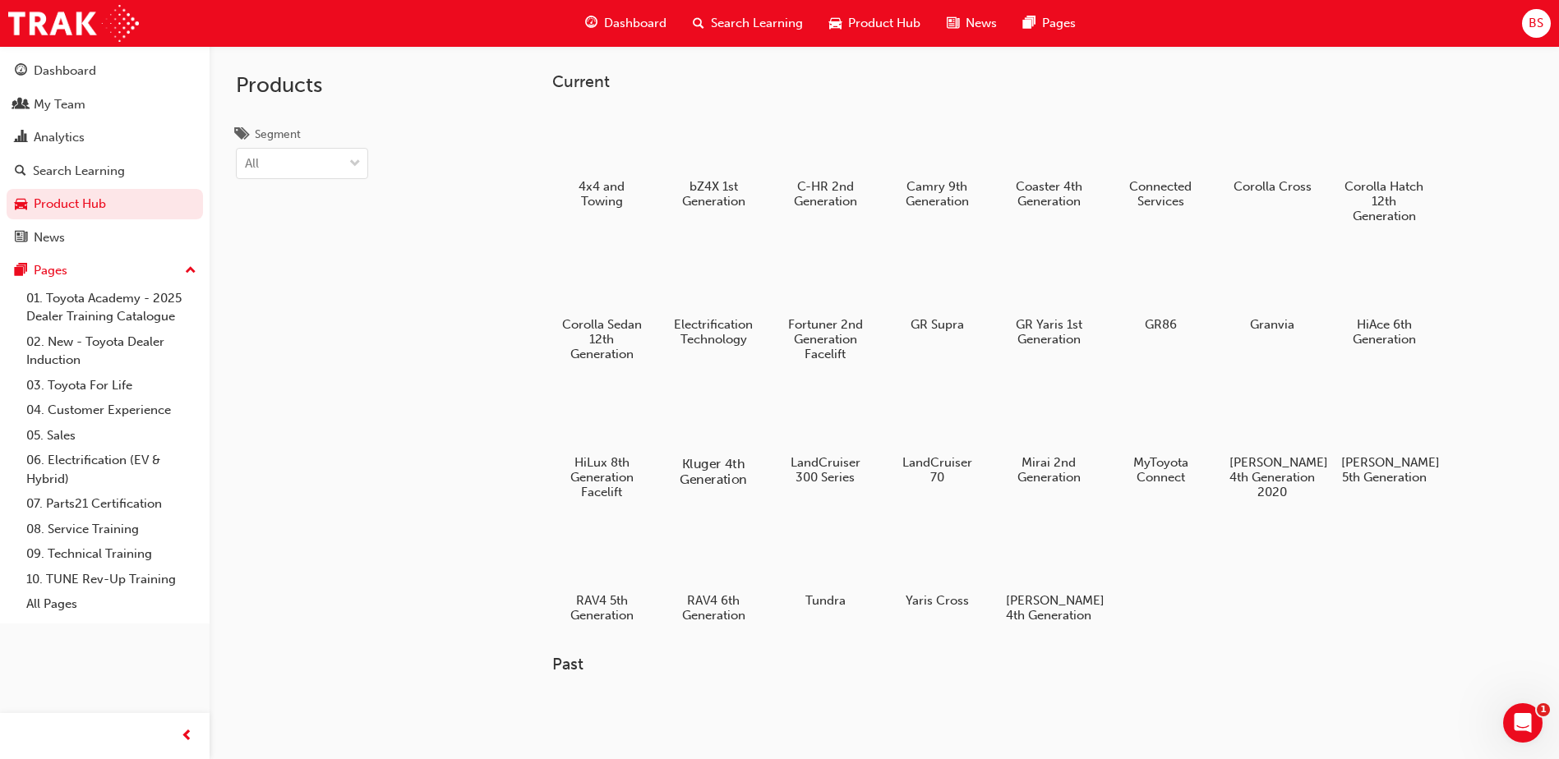
click at [757, 447] on div at bounding box center [713, 417] width 91 height 66
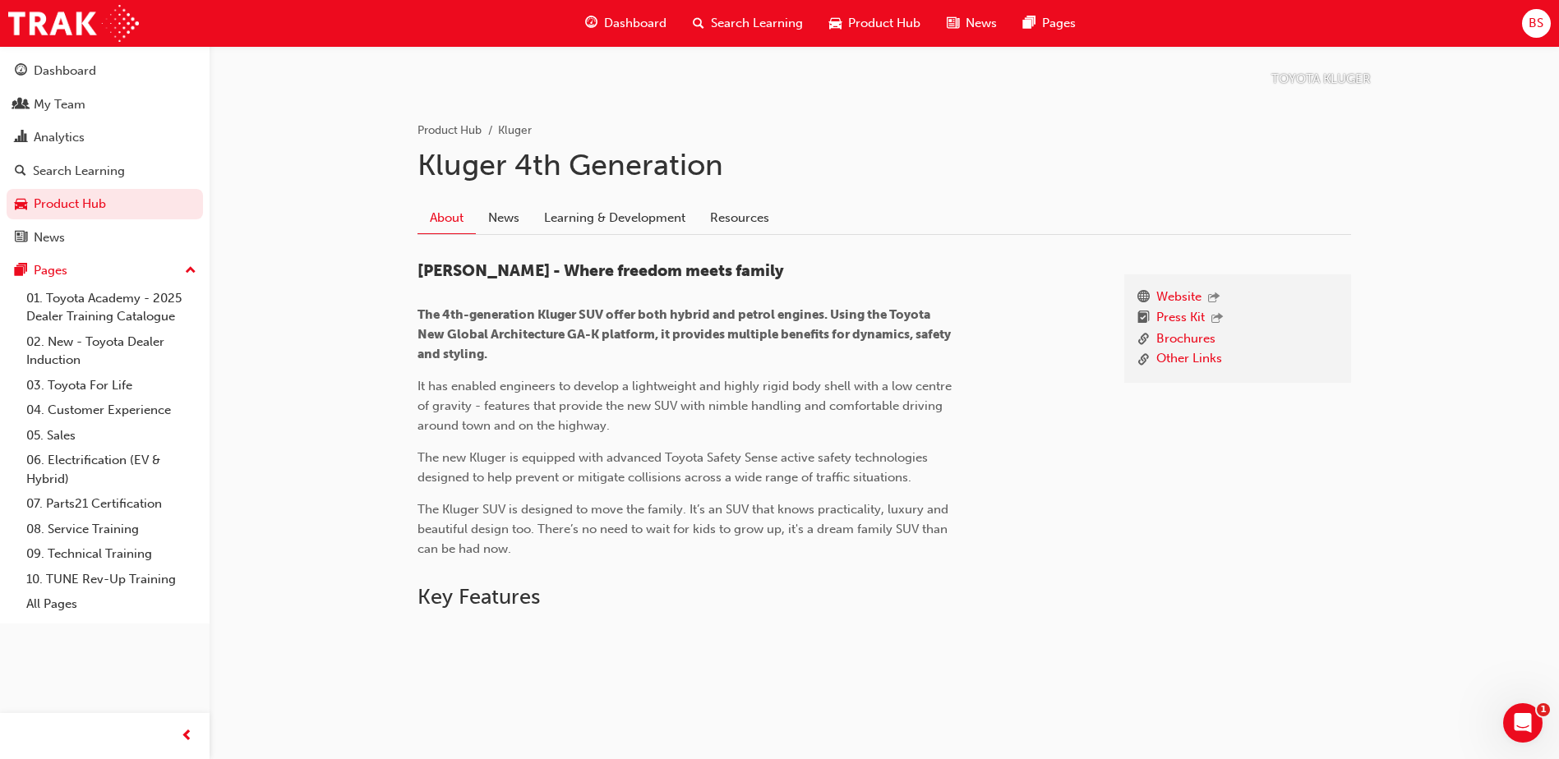
scroll to position [691, 0]
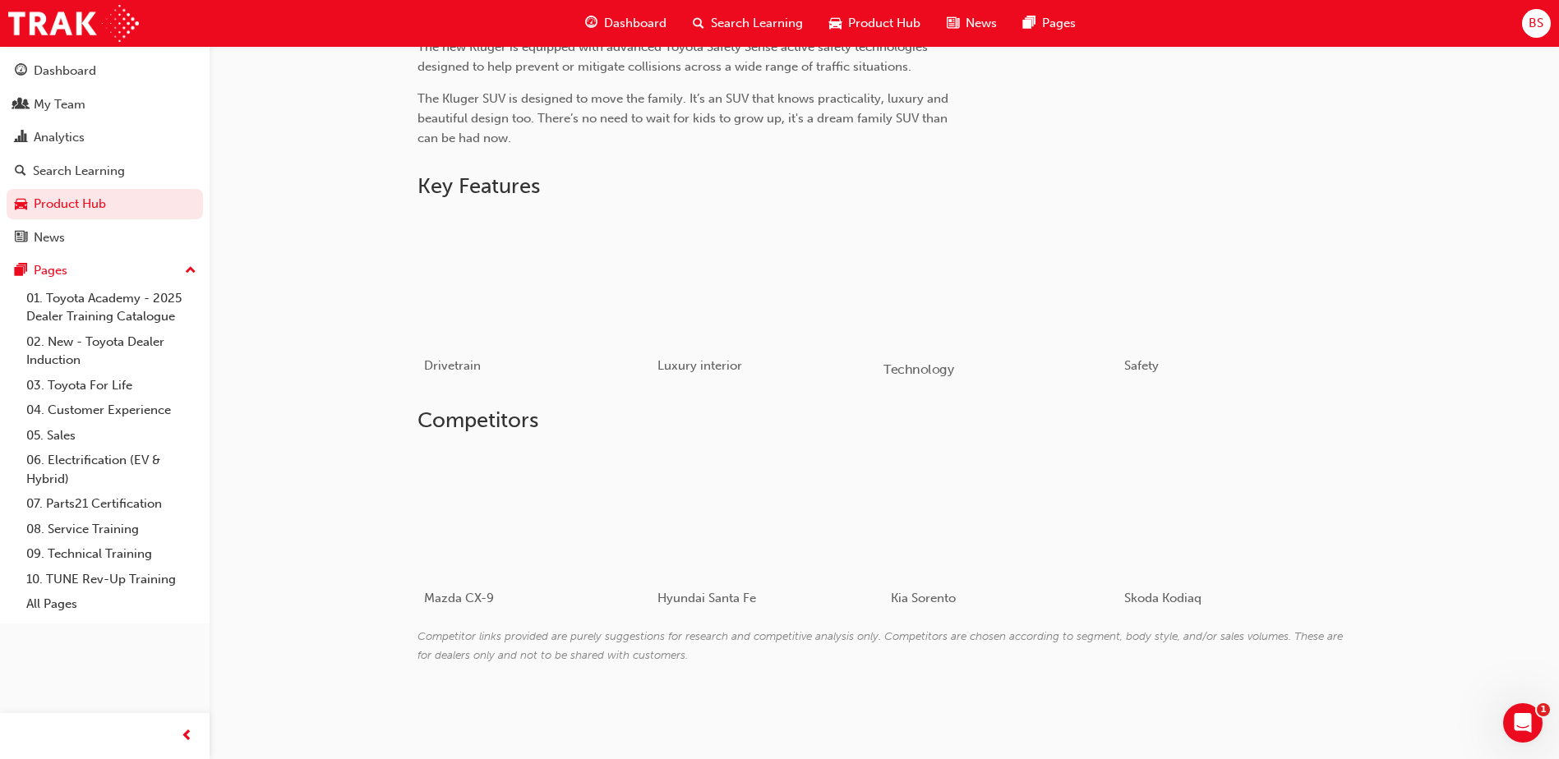
click at [1050, 354] on div "Technology" at bounding box center [1000, 369] width 234 height 48
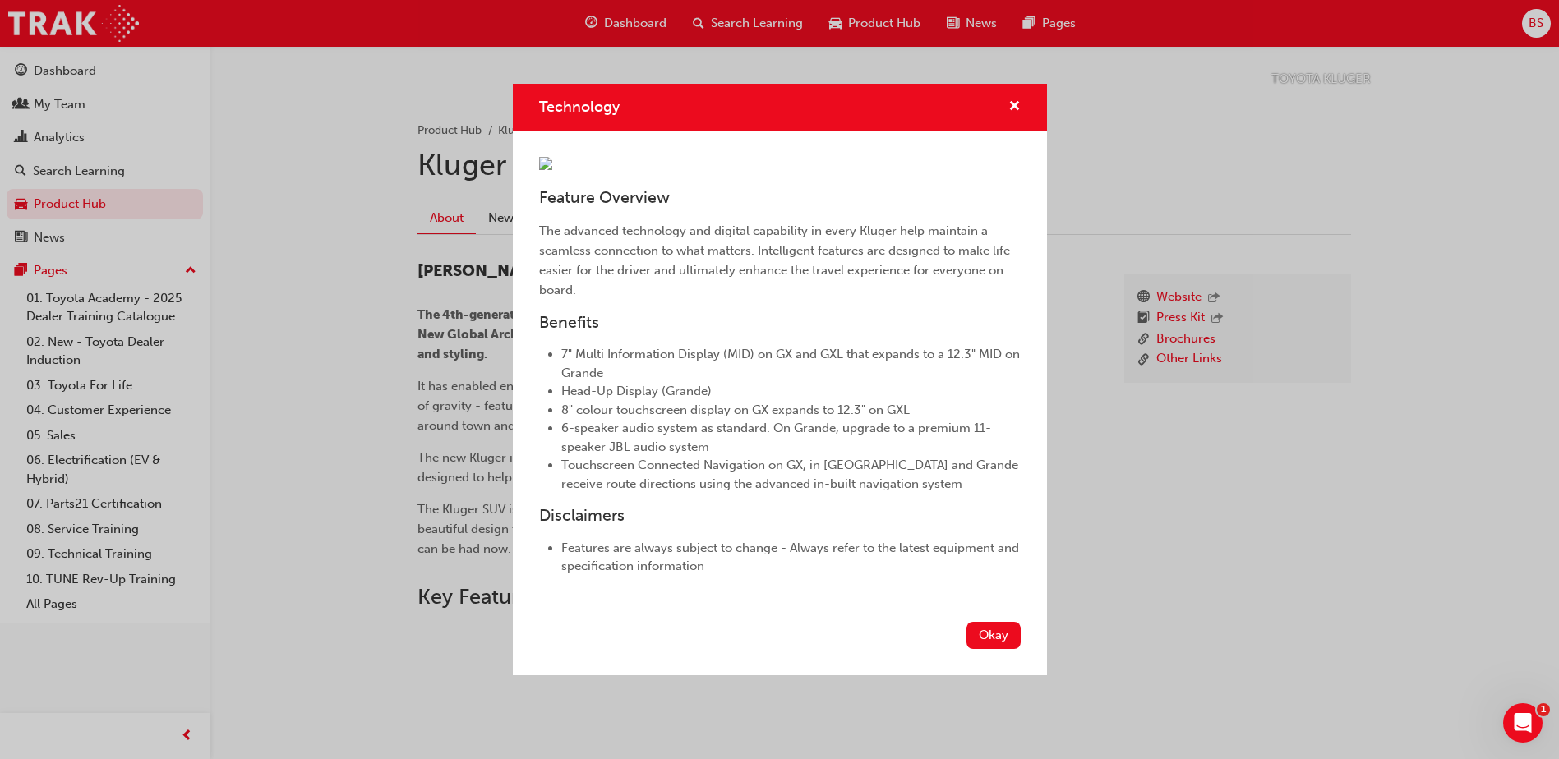
scroll to position [0, 0]
click at [1008, 100] on span "cross-icon" at bounding box center [1014, 107] width 12 height 15
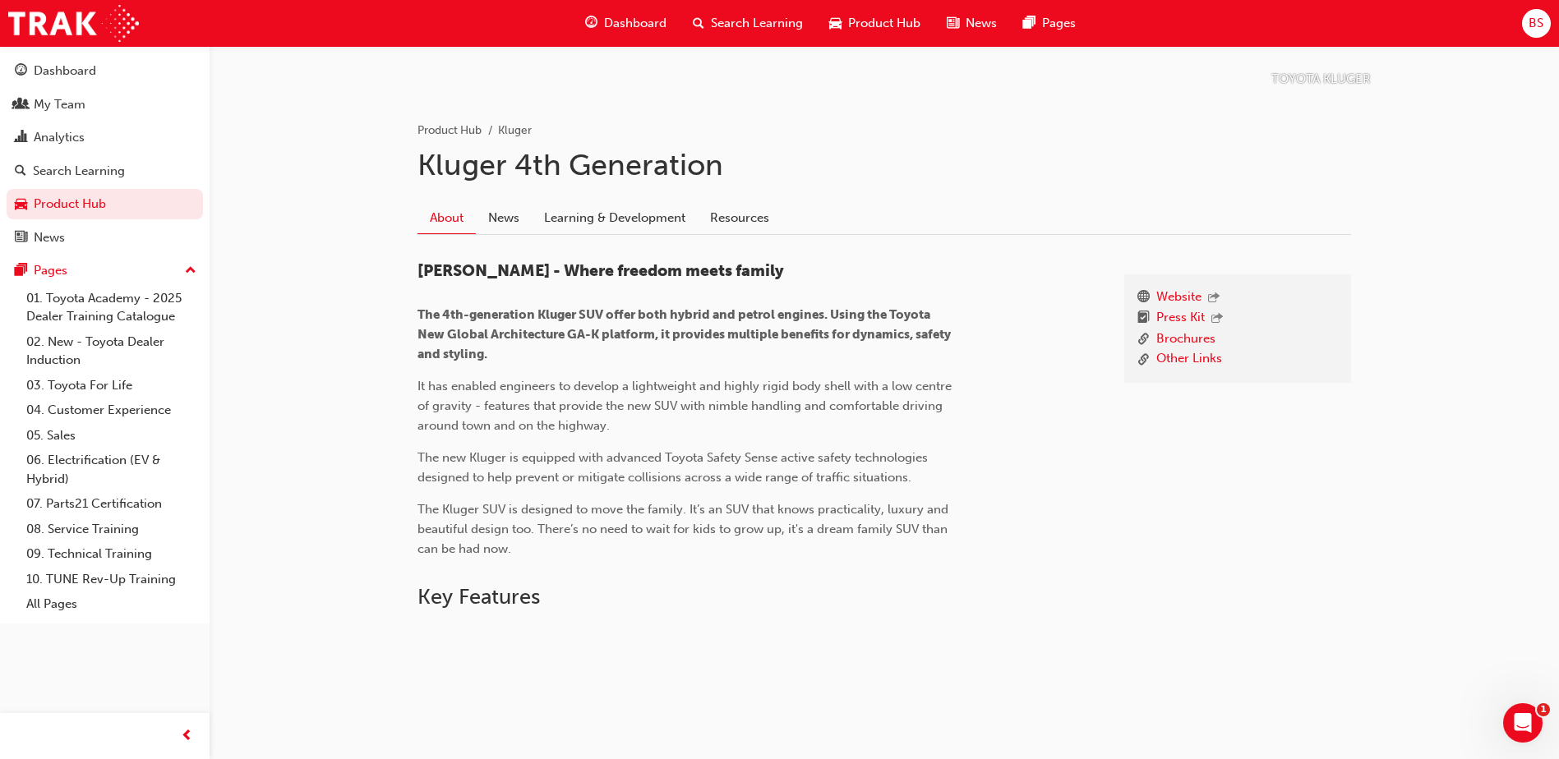
scroll to position [326, 0]
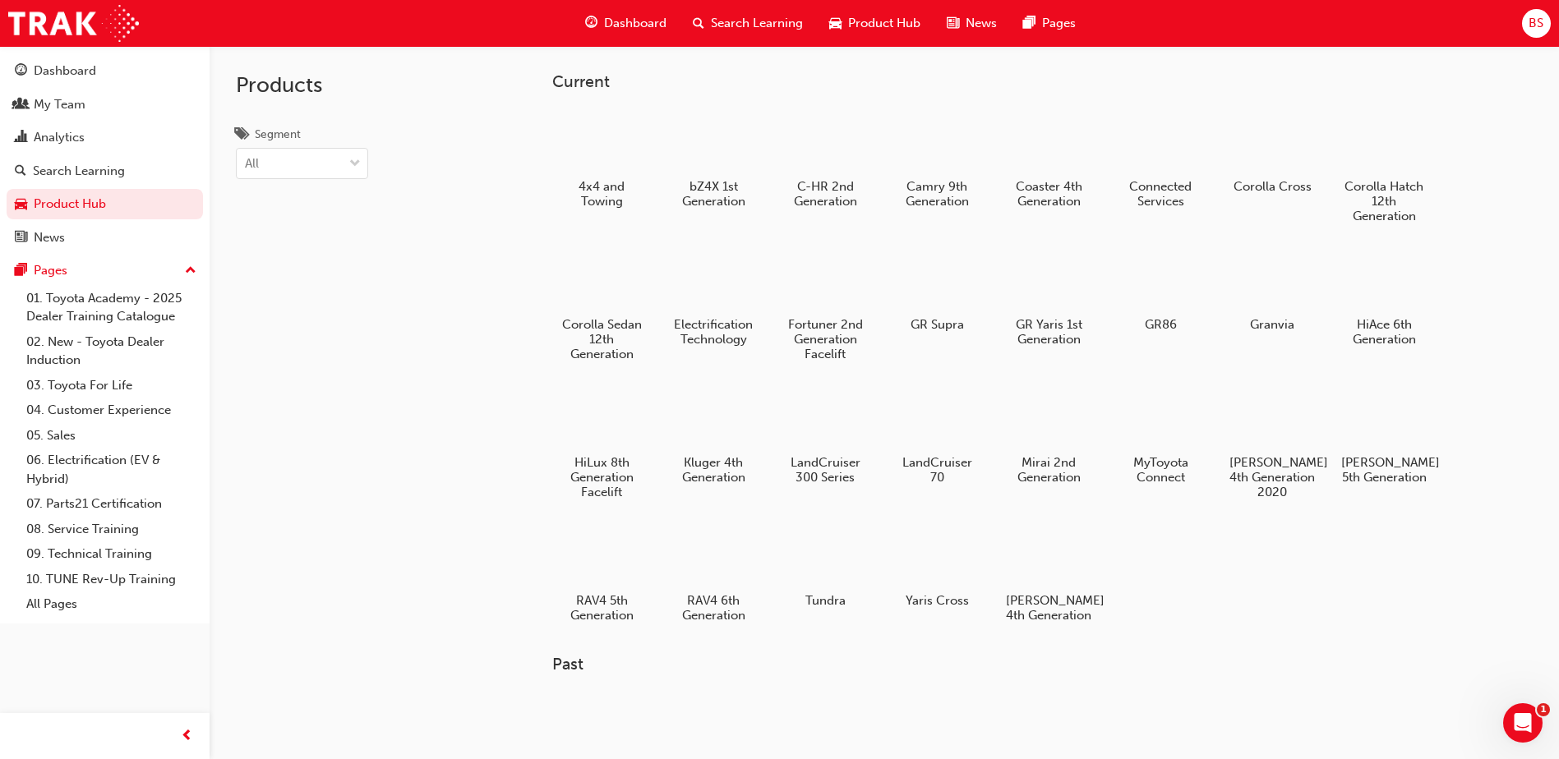
click at [514, 432] on div "Current 4x4 and Towing bZ4X 1st Generation C-HR 2nd Generation Camry 9th Genera…" at bounding box center [884, 425] width 1349 height 759
click at [139, 302] on link "01. Toyota Academy - 2025 Dealer Training Catalogue" at bounding box center [111, 308] width 183 height 44
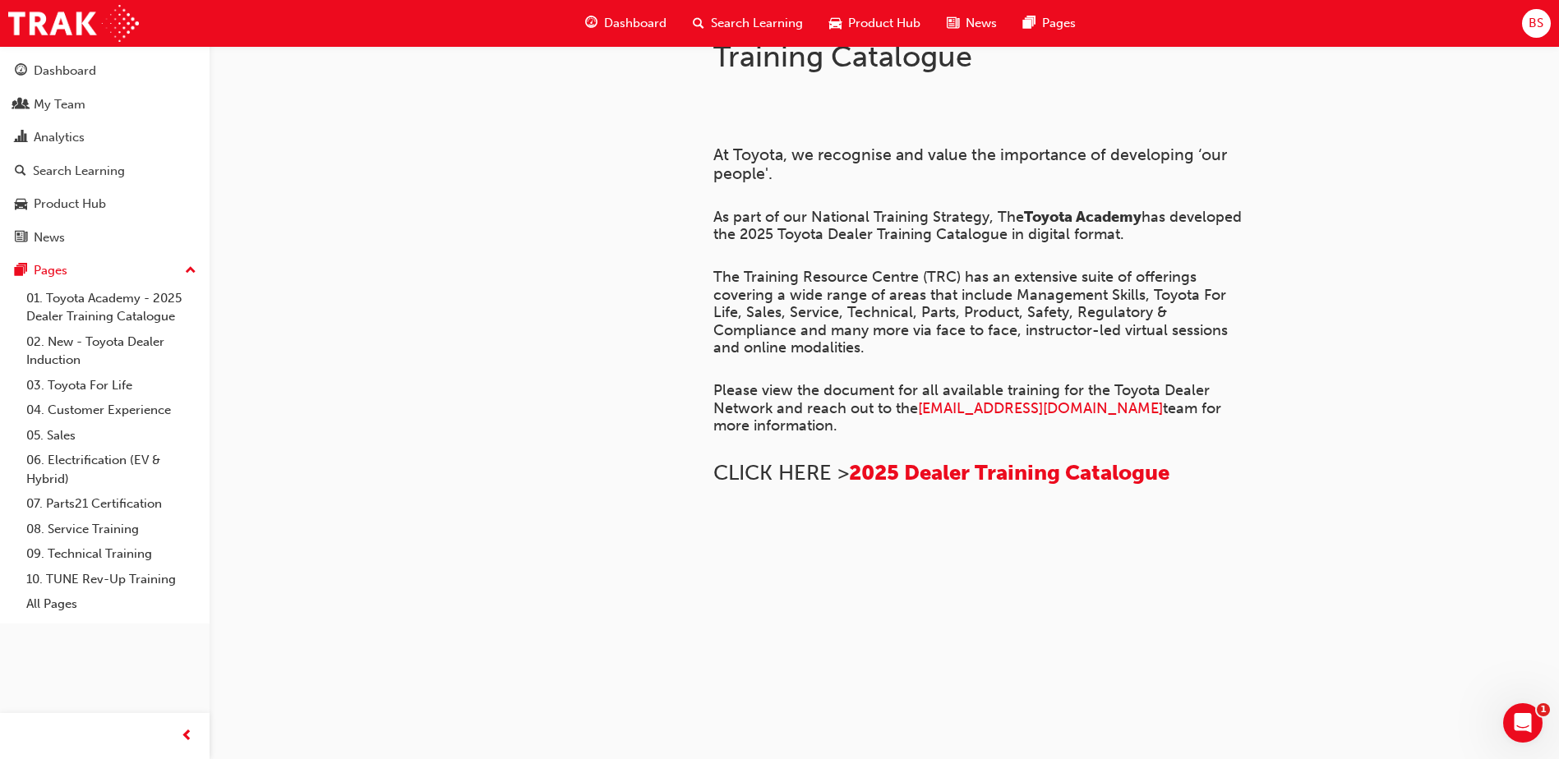
scroll to position [657, 0]
click at [903, 460] on span "2025 Dealer Training Catalogue" at bounding box center [1009, 472] width 320 height 25
